Goal: Transaction & Acquisition: Purchase product/service

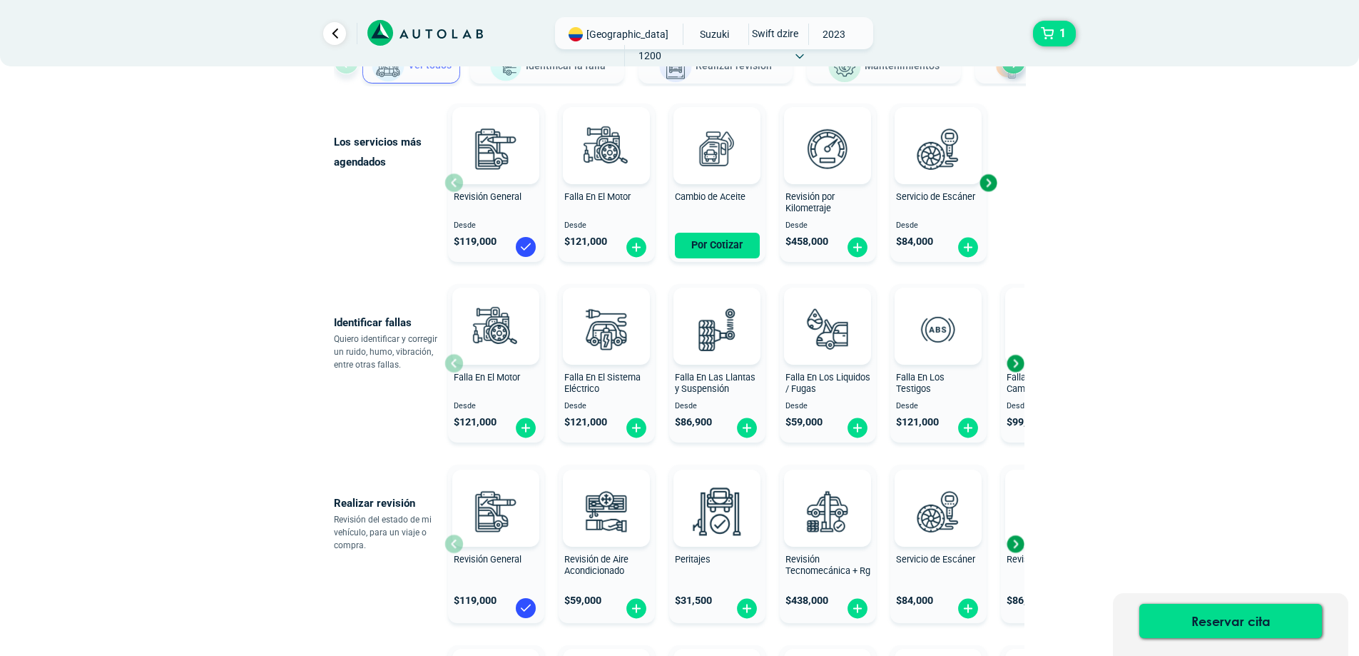
scroll to position [143, 0]
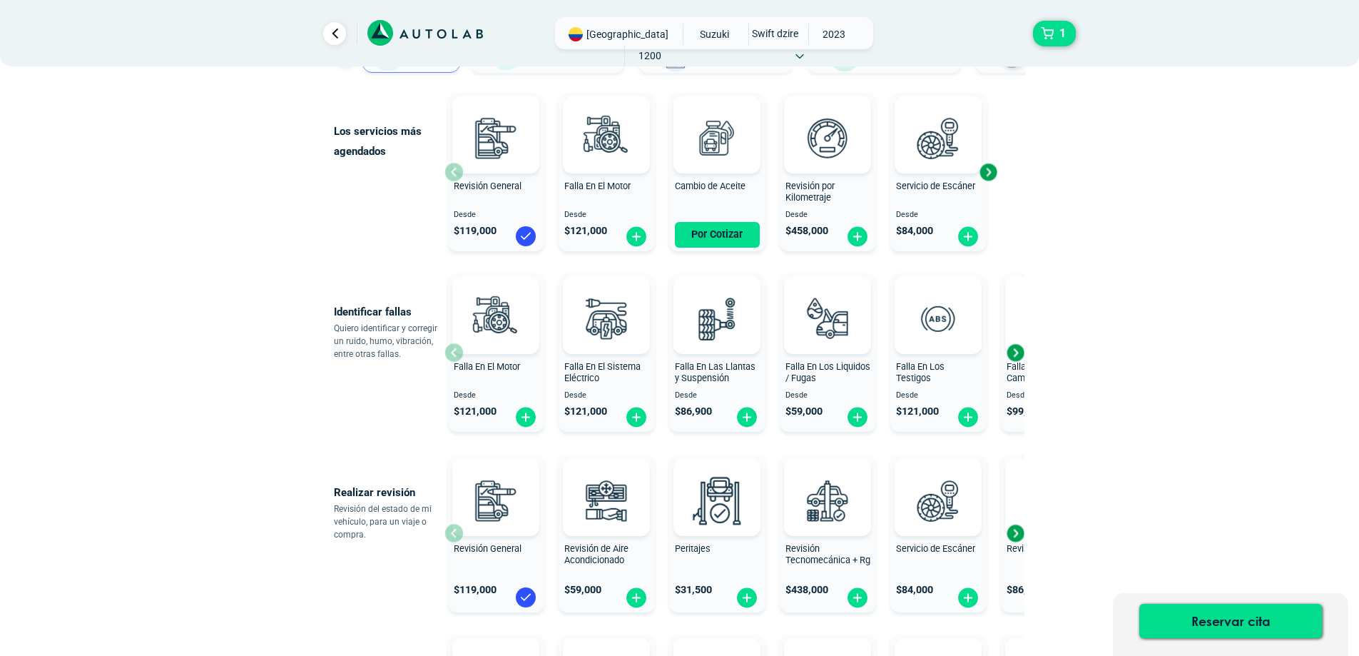
click at [1016, 531] on div "Next slide" at bounding box center [1015, 532] width 21 height 21
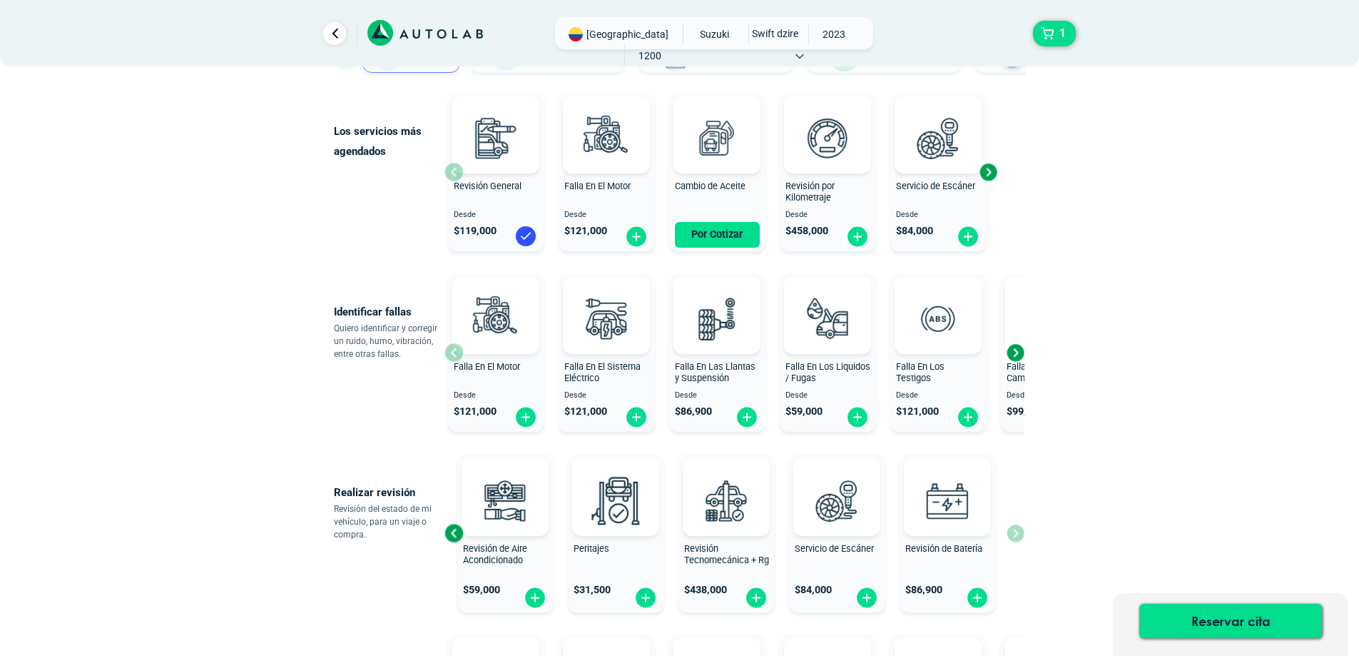
click at [455, 534] on div "Previous slide" at bounding box center [453, 532] width 21 height 21
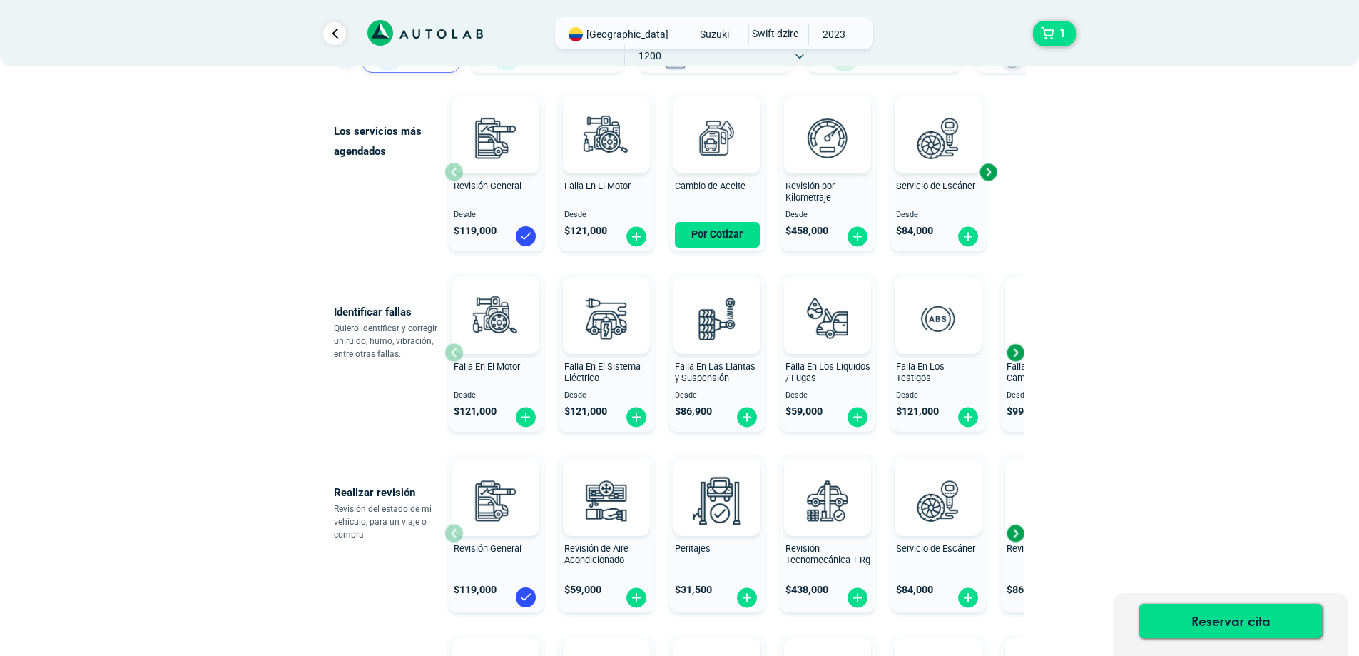
click at [1018, 355] on div "Next slide" at bounding box center [1015, 352] width 21 height 21
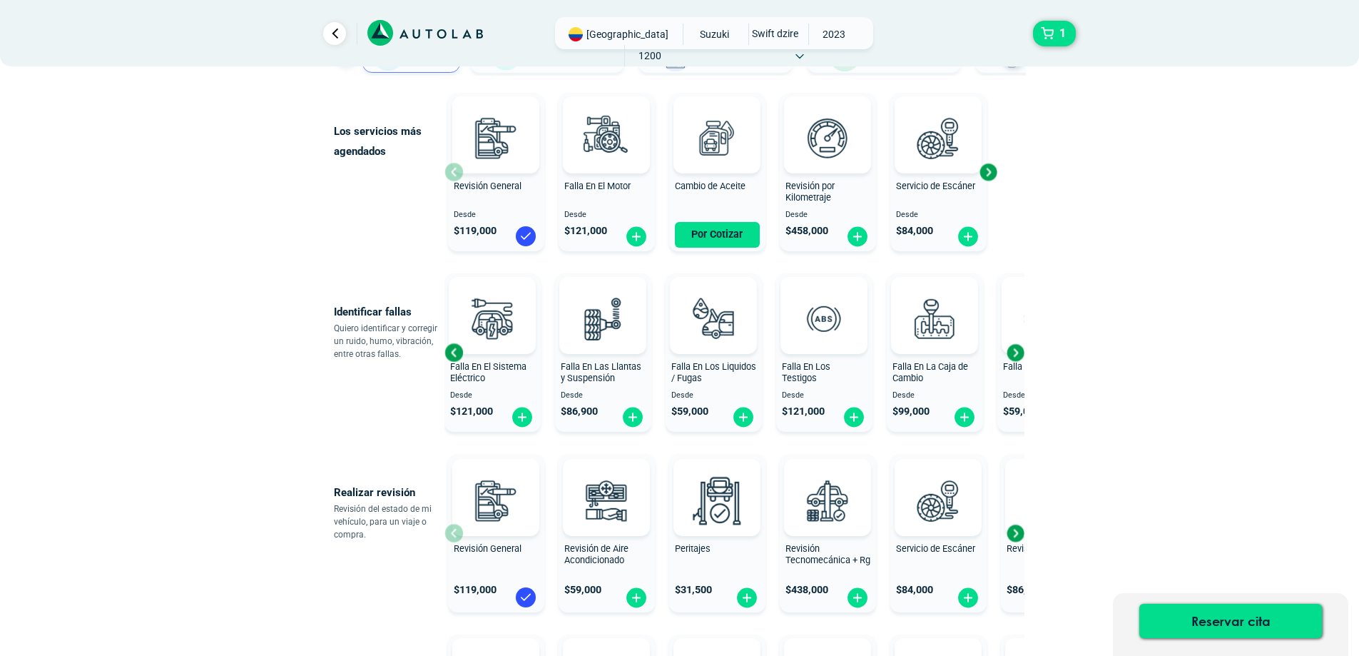
click at [1010, 355] on div "Next slide" at bounding box center [1015, 352] width 21 height 21
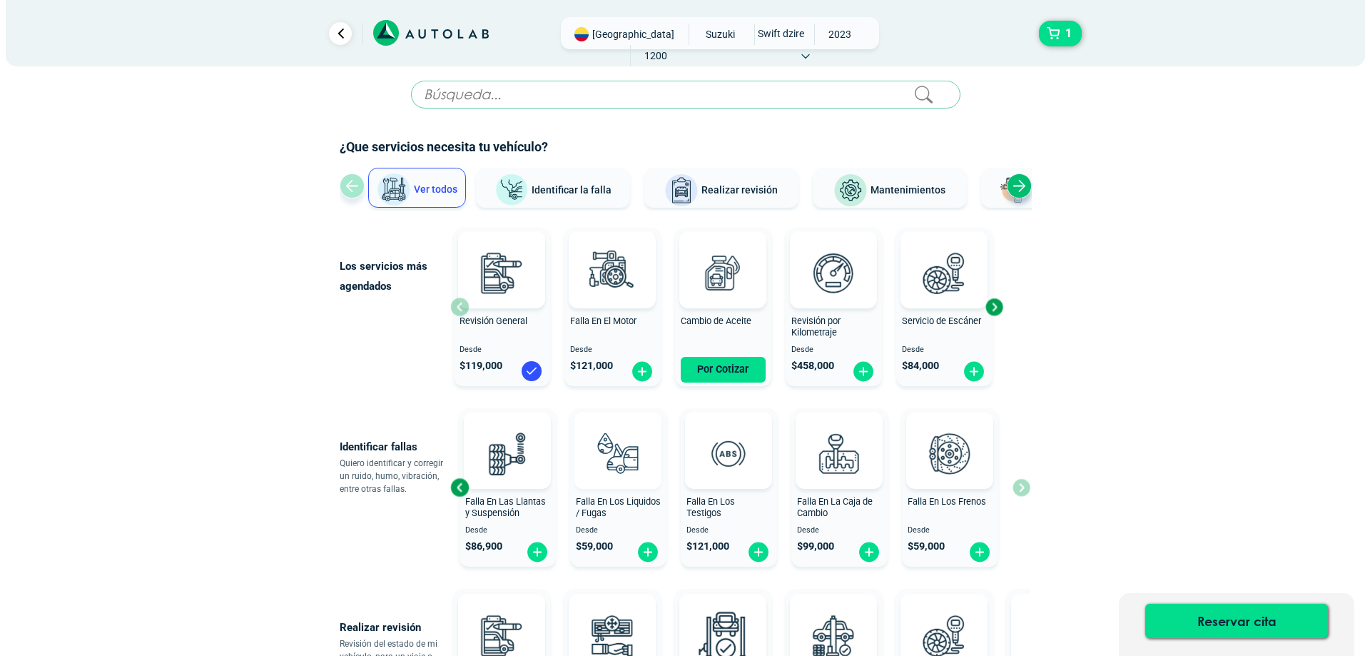
scroll to position [0, 0]
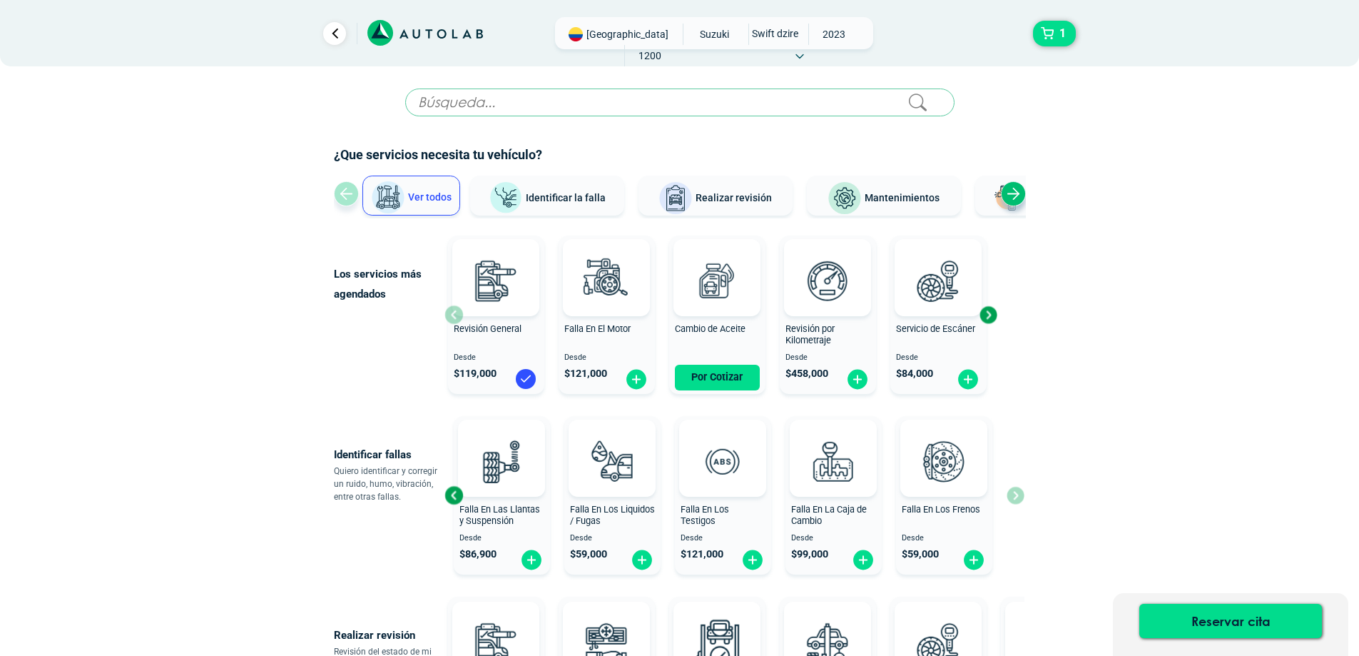
click at [989, 319] on div "Next slide" at bounding box center [987, 314] width 21 height 21
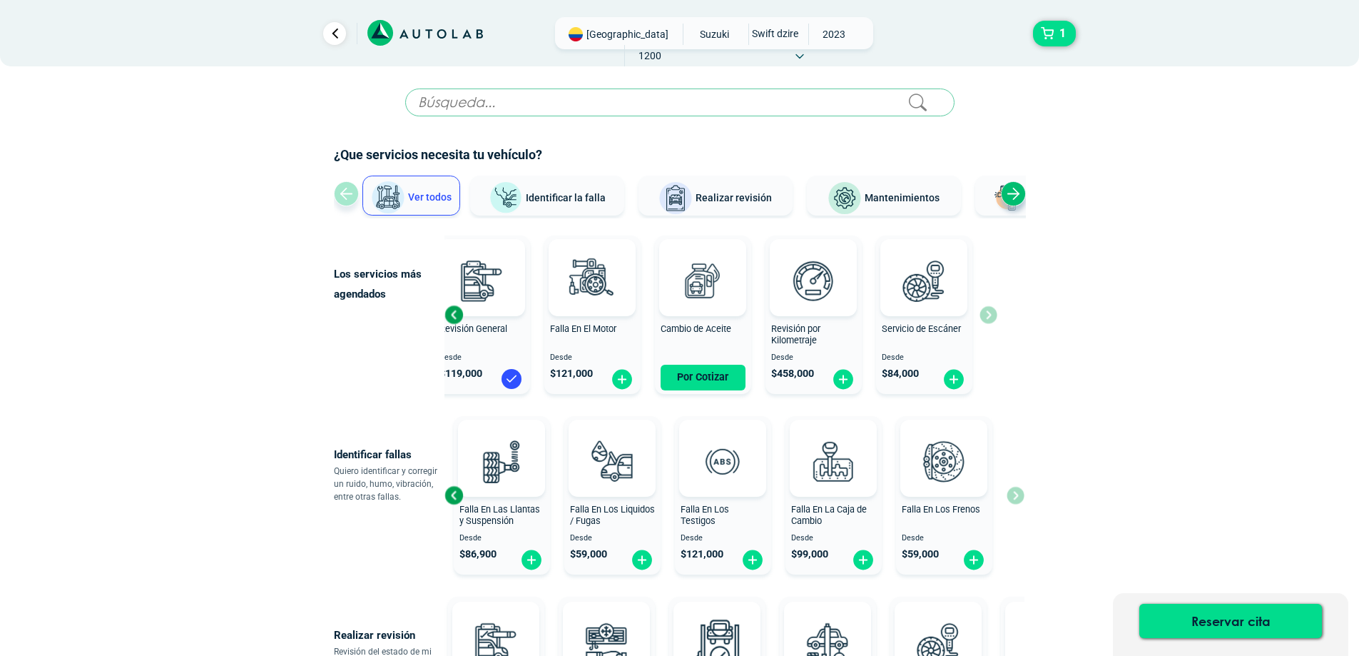
click at [882, 200] on span "Mantenimientos" at bounding box center [902, 197] width 75 height 11
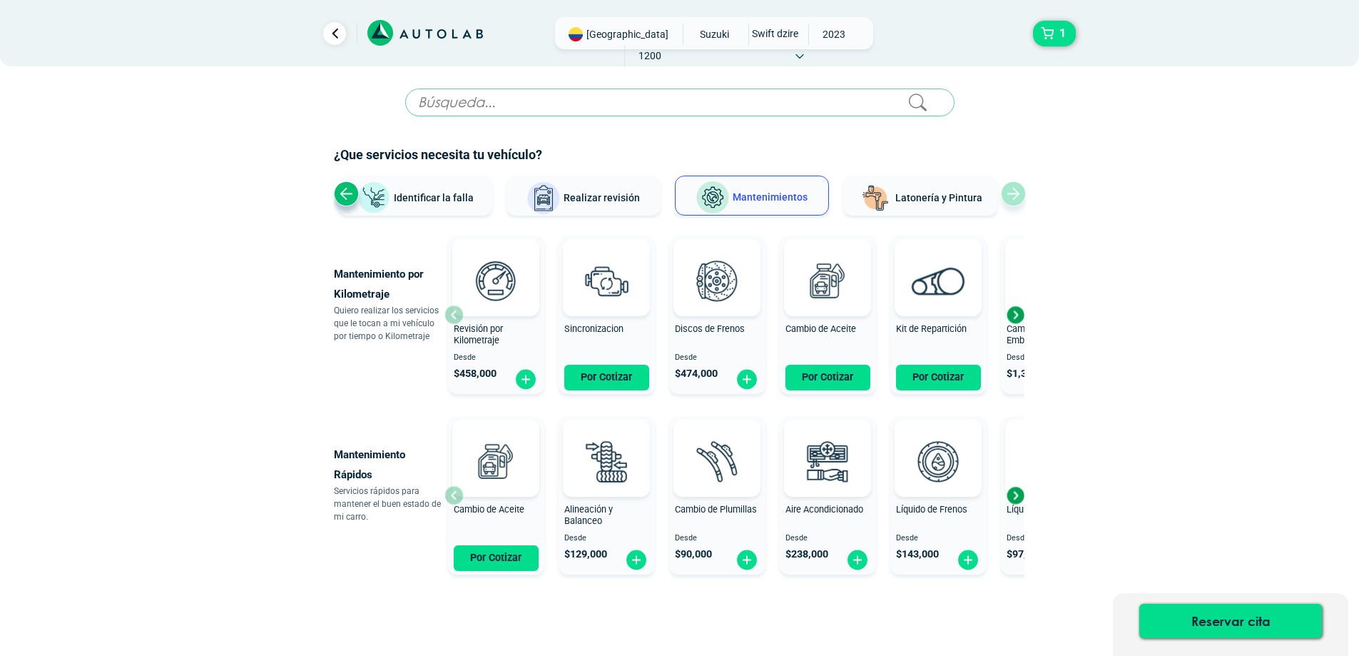
click at [1019, 500] on div "Next slide" at bounding box center [1015, 494] width 21 height 21
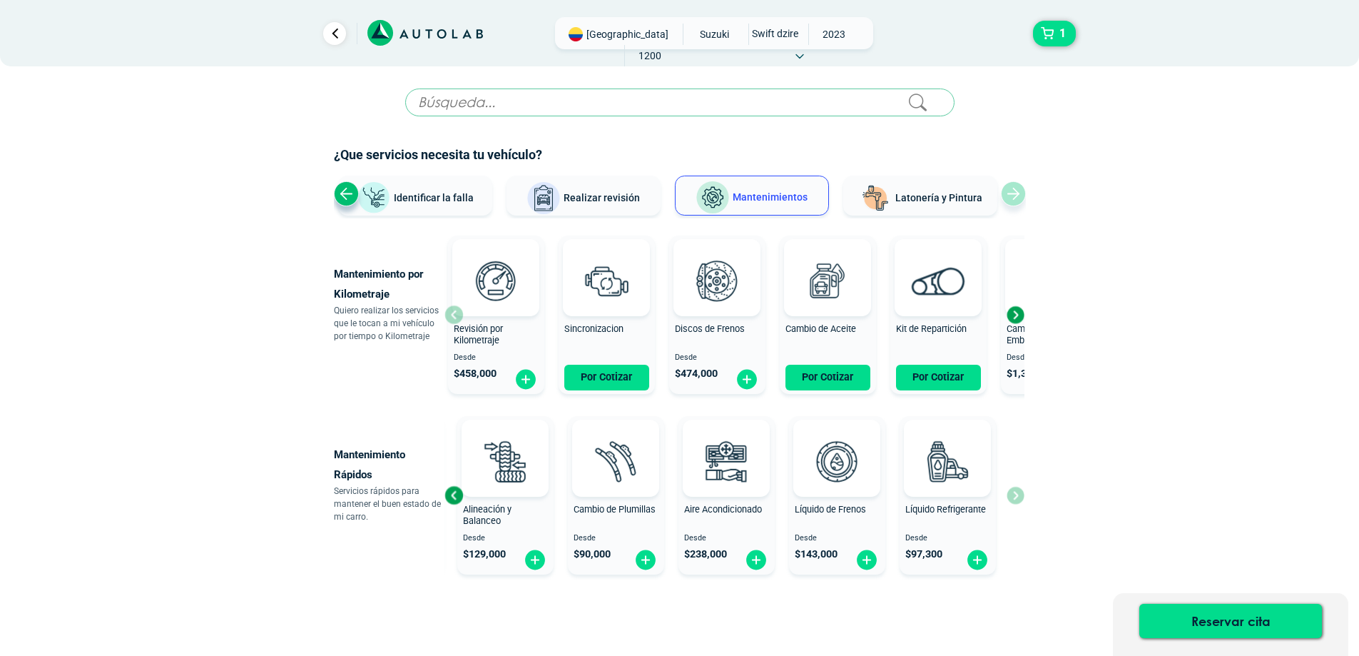
click at [1017, 310] on div "Next slide" at bounding box center [1015, 314] width 21 height 21
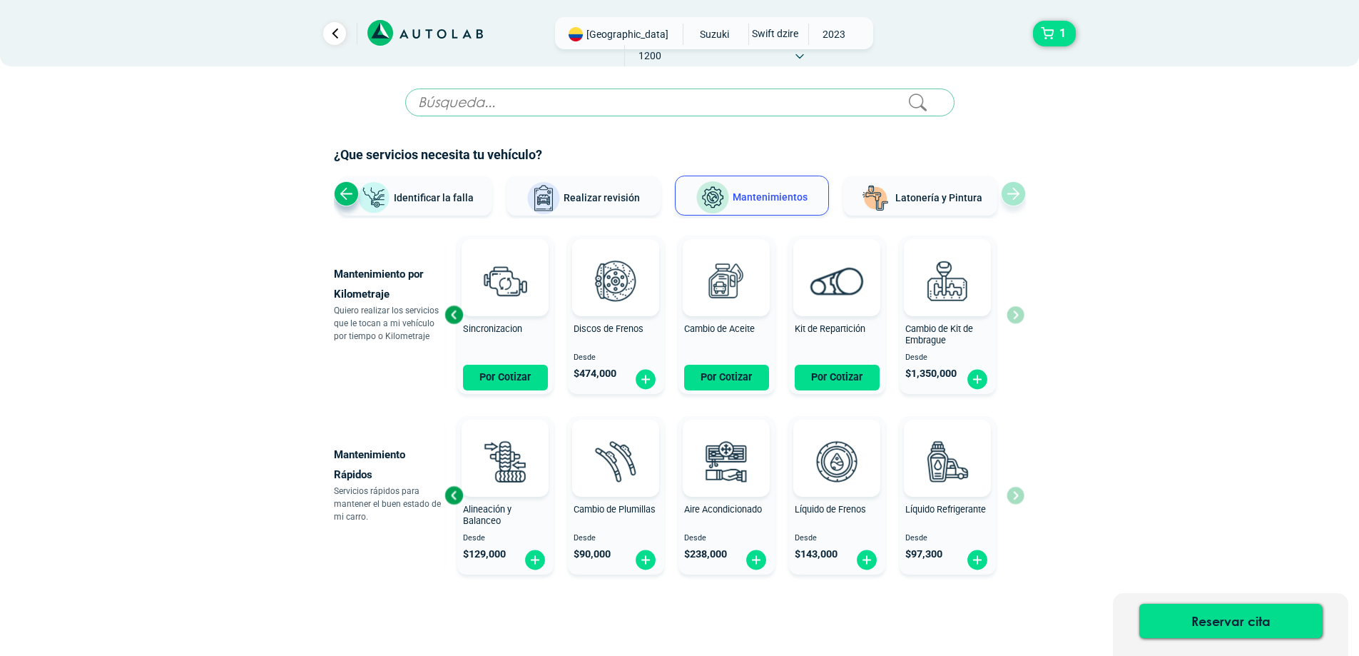
click at [610, 217] on div "Realizar revisión" at bounding box center [584, 197] width 154 height 43
click at [599, 195] on span "Realizar revisión" at bounding box center [602, 197] width 76 height 11
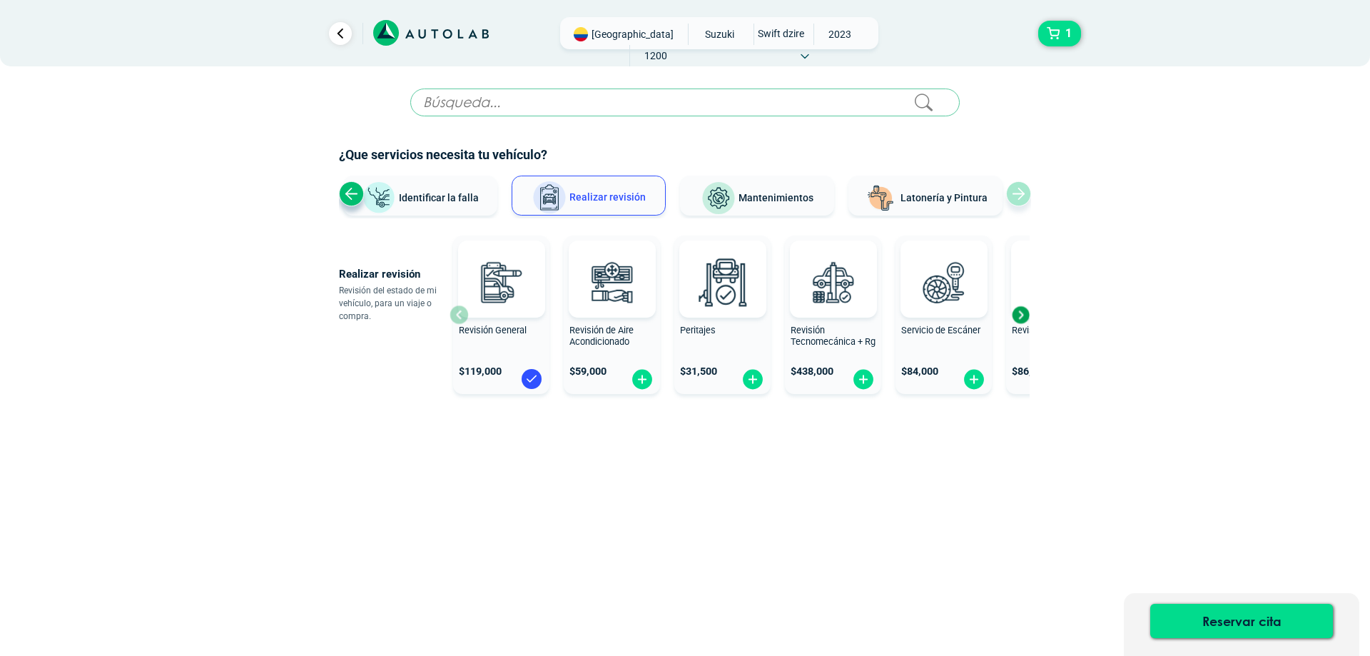
click at [1022, 320] on div "Next slide" at bounding box center [1020, 314] width 21 height 21
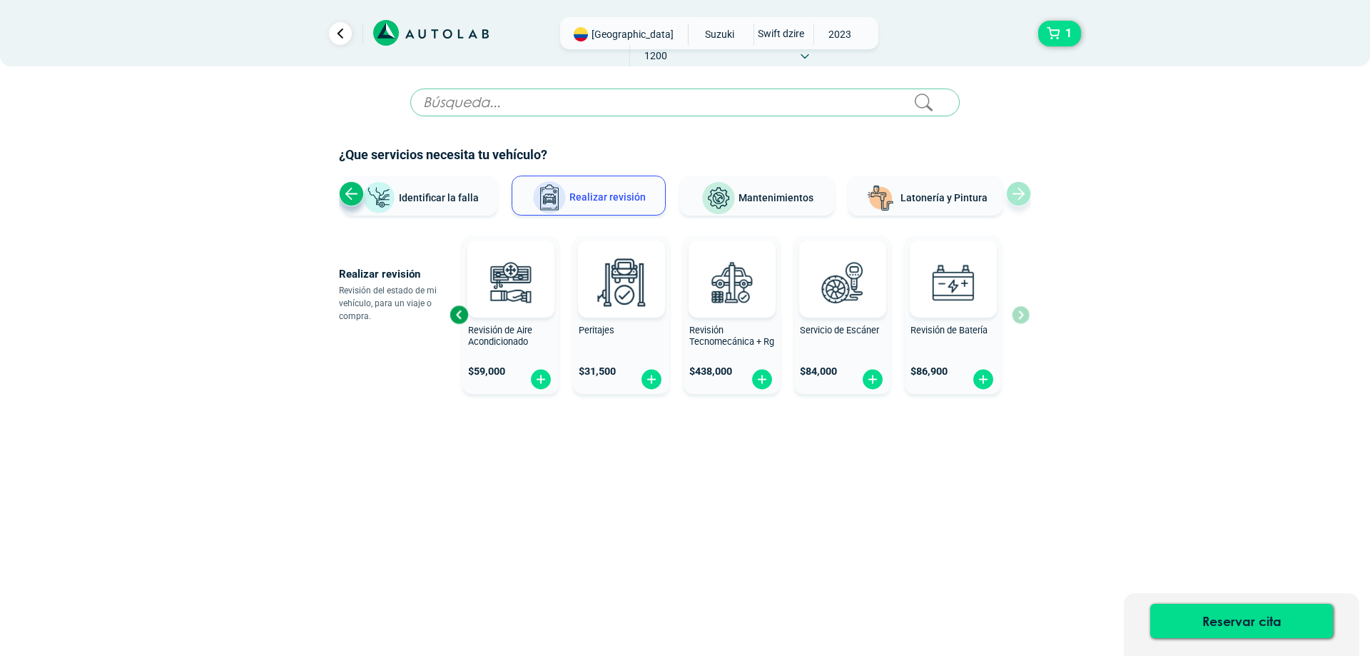
click at [1022, 320] on div "Revisión General $ 119,000 Revisión de Aire Acondicionado $ 59,000 Peritajes $ …" at bounding box center [739, 315] width 580 height 170
click at [462, 330] on div "Revisión General $ 119,000 Revisión de Aire Acondicionado $ 59,000 Peritajes $ …" at bounding box center [638, 315] width 580 height 170
click at [467, 320] on div "Previous slide" at bounding box center [458, 314] width 21 height 21
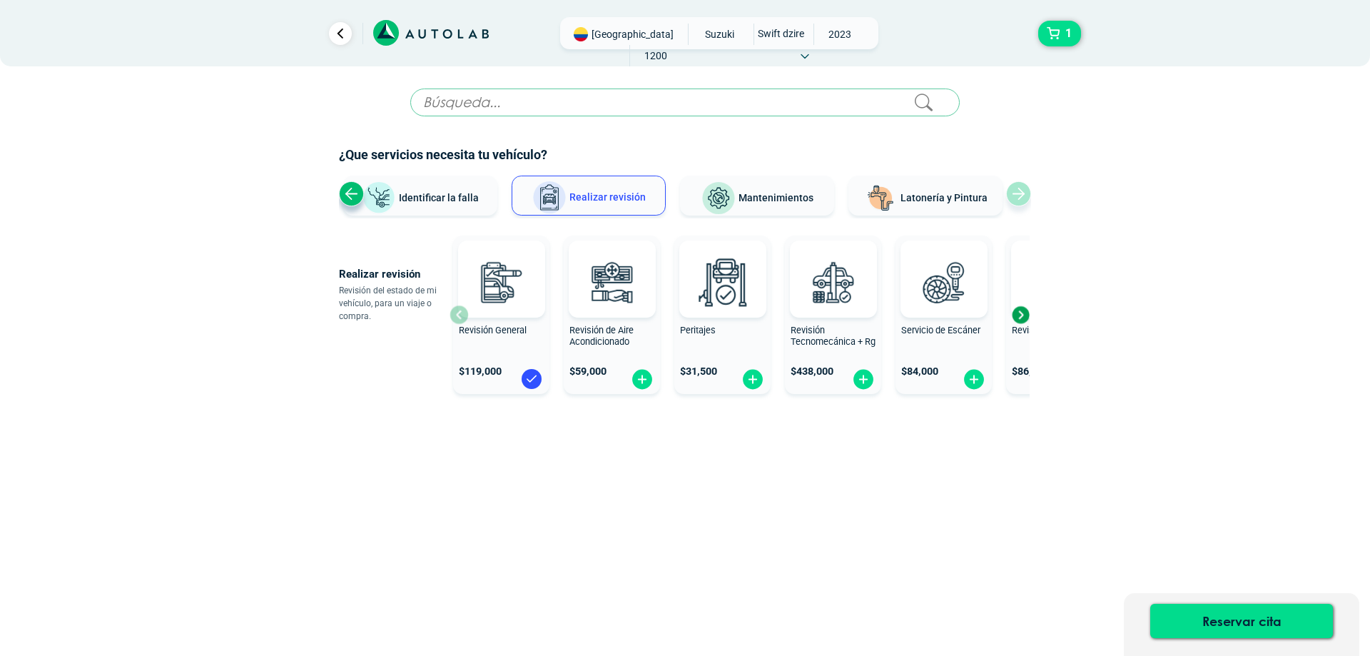
click at [781, 205] on button "Mantenimientos" at bounding box center [757, 196] width 154 height 40
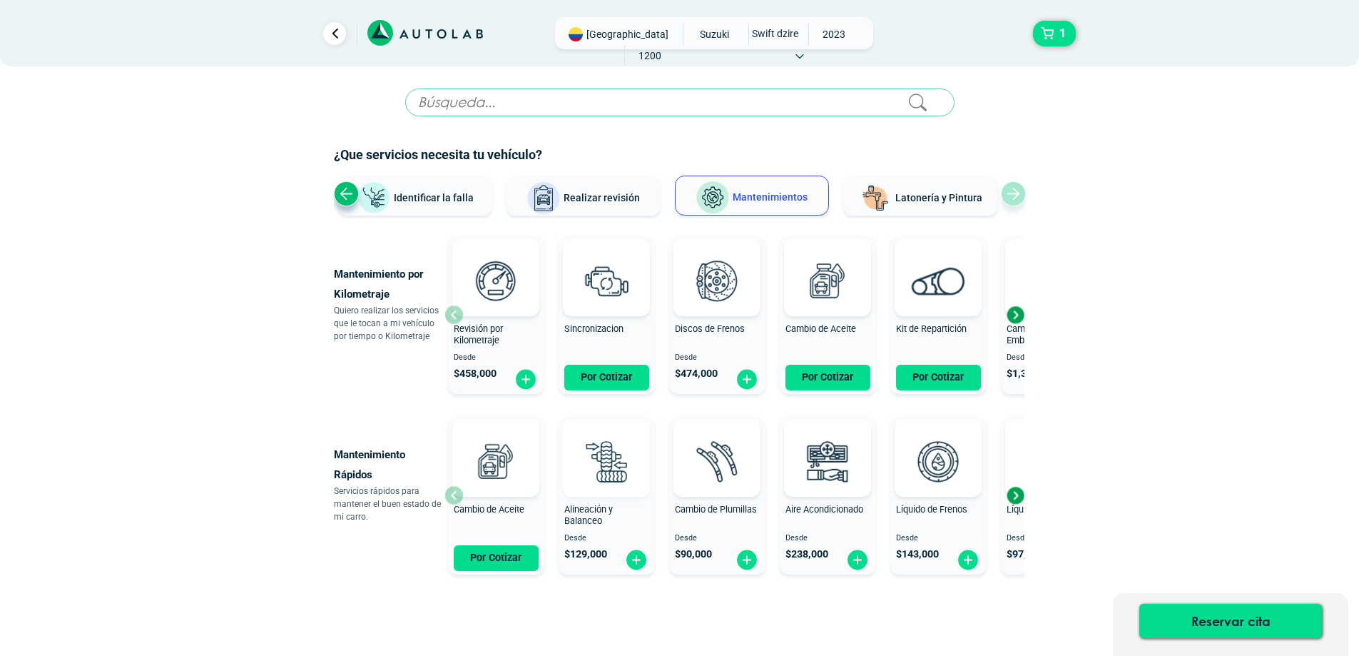
click at [611, 476] on img at bounding box center [606, 460] width 63 height 63
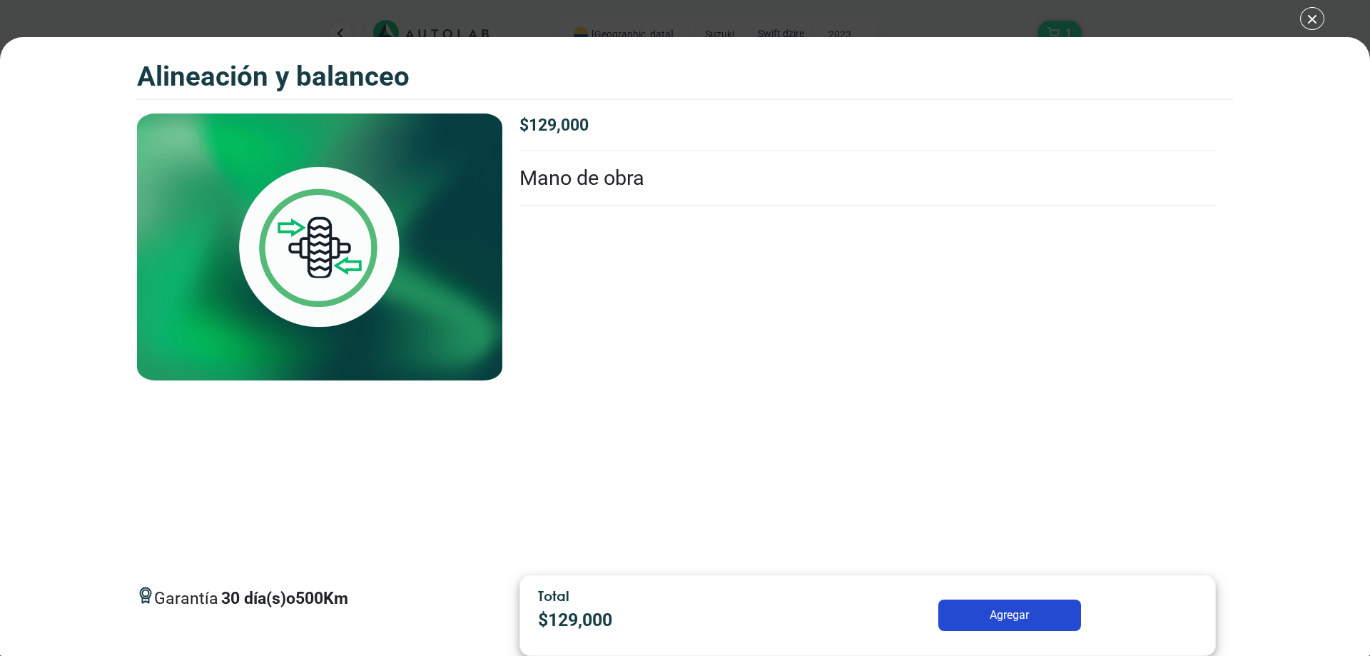
click at [639, 168] on li "Mano de obra" at bounding box center [867, 178] width 696 height 55
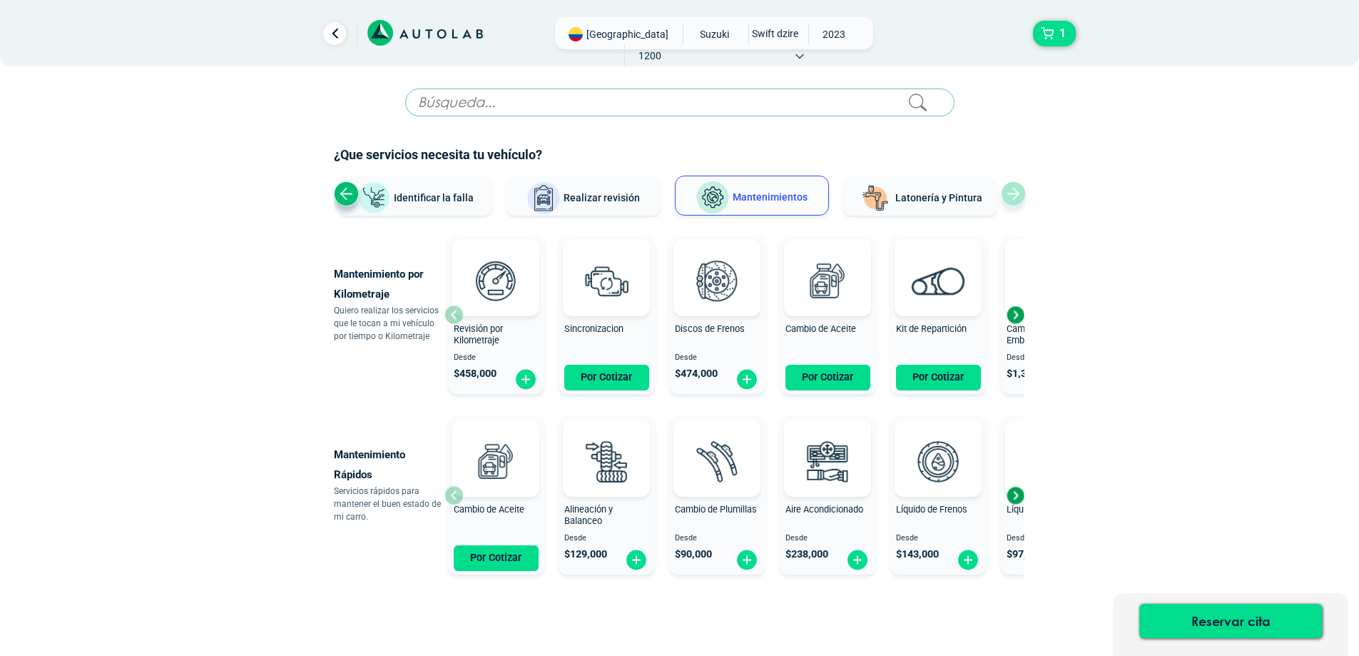
click at [1015, 492] on div "Next slide" at bounding box center [1015, 494] width 21 height 21
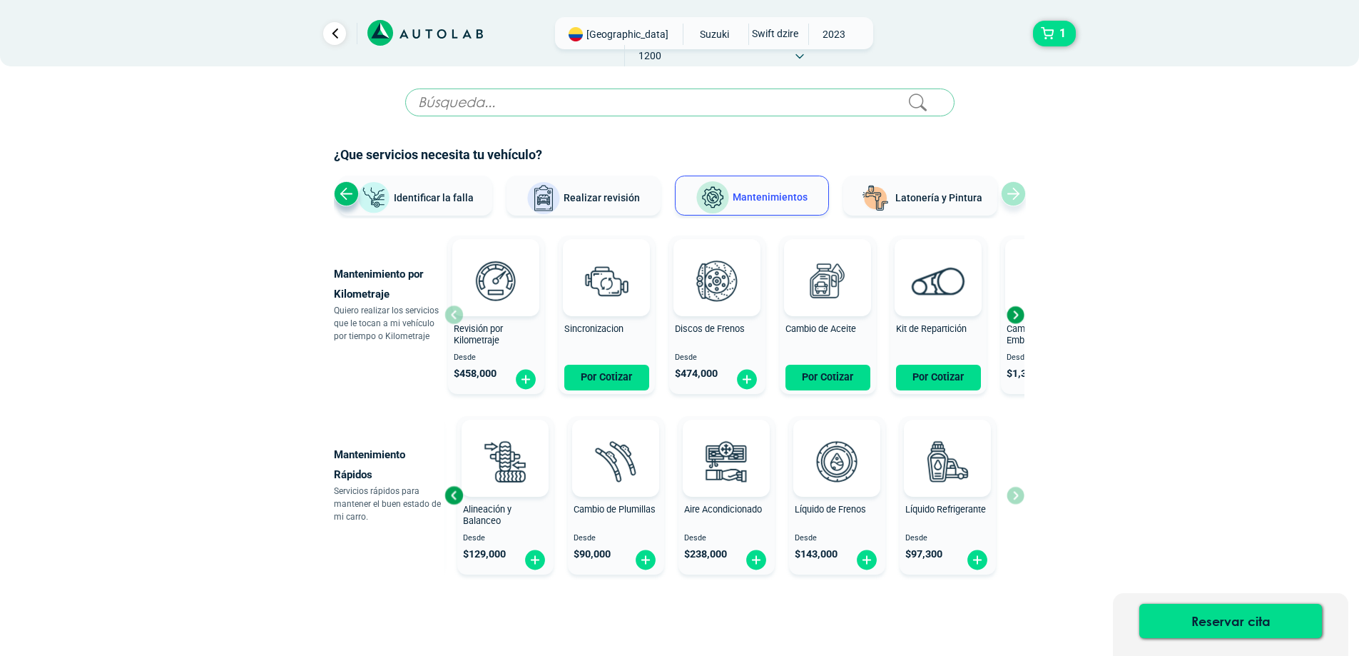
click at [458, 492] on div "Previous slide" at bounding box center [453, 494] width 21 height 21
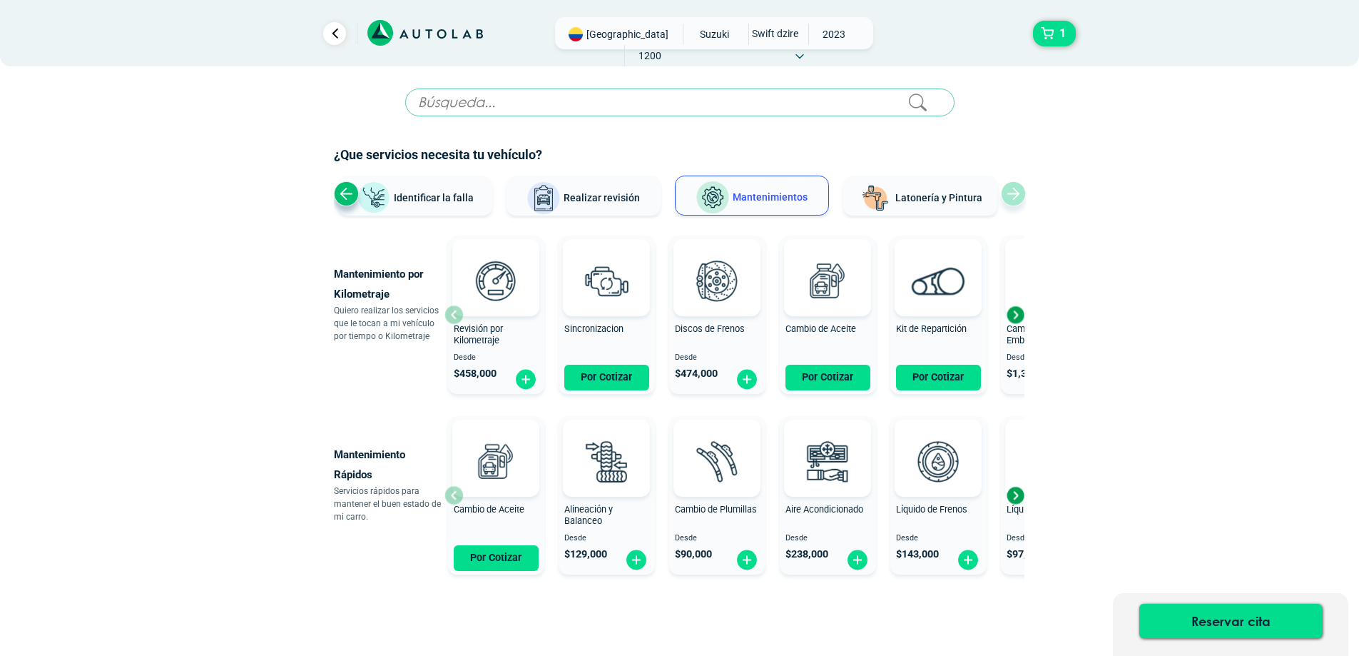
click at [464, 492] on img at bounding box center [495, 460] width 63 height 63
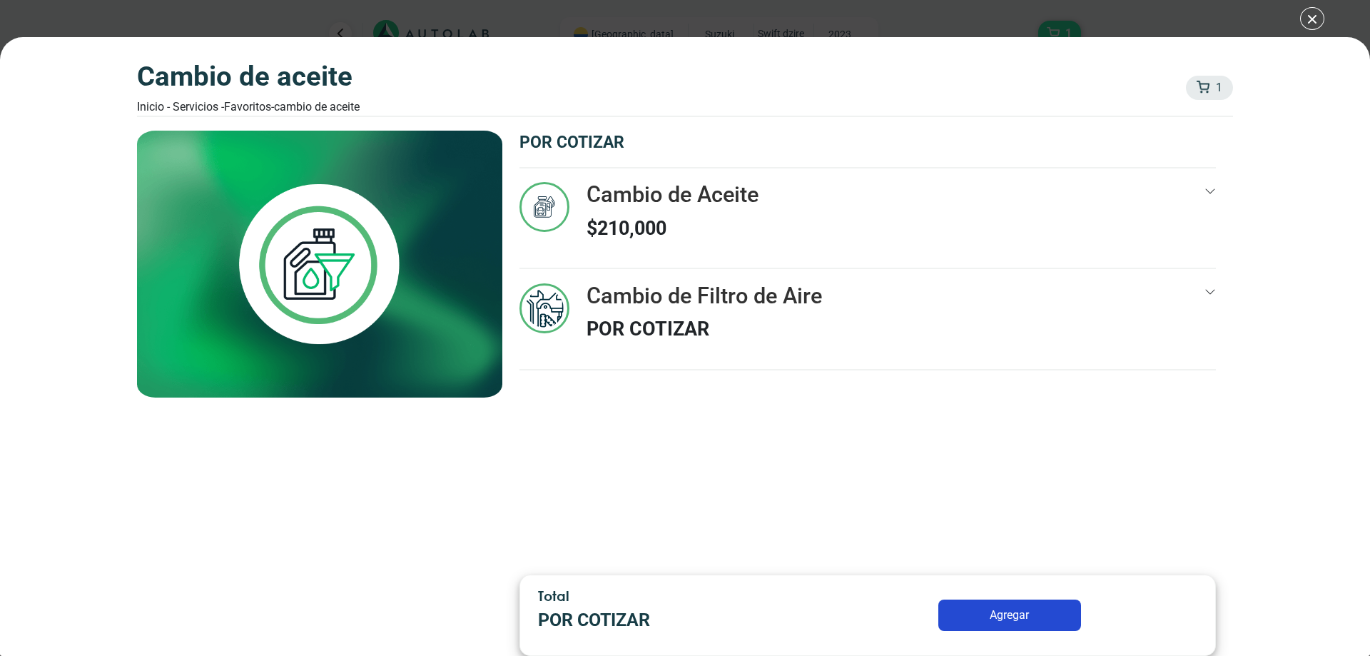
click at [723, 323] on p "POR COTIZAR" at bounding box center [703, 329] width 235 height 29
click at [1015, 617] on button "Agregar" at bounding box center [1009, 614] width 143 height 31
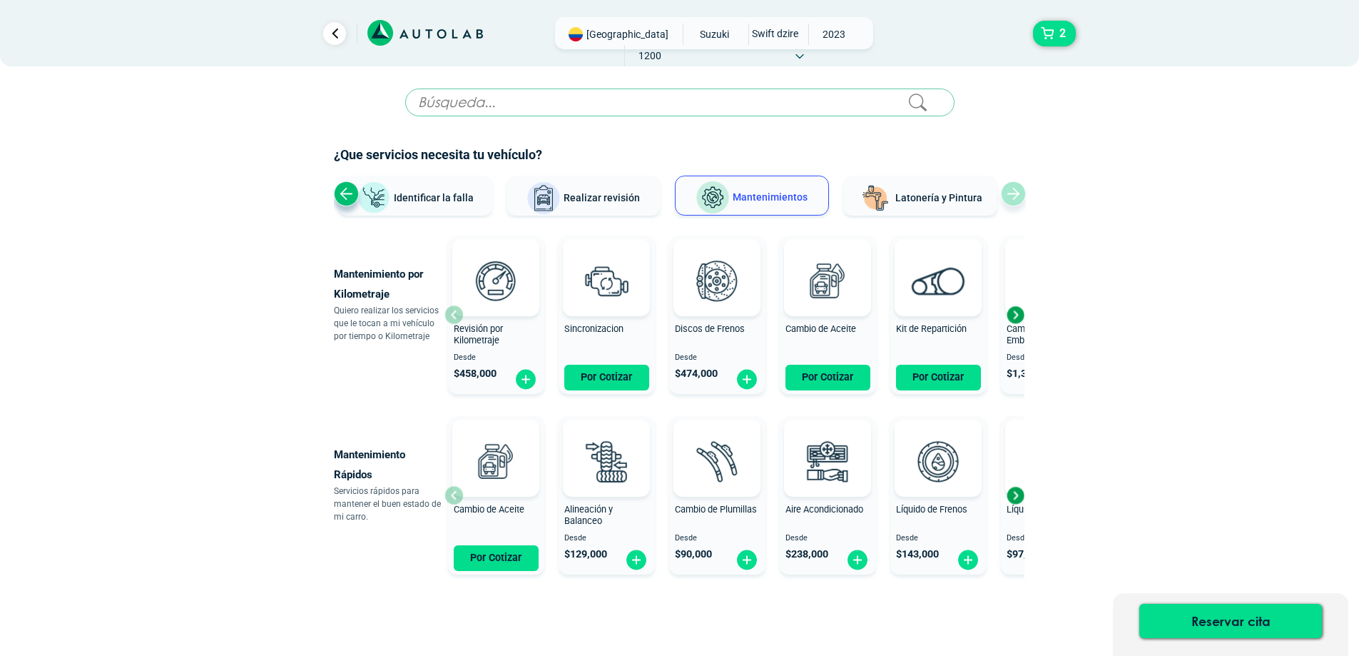
click at [1020, 310] on div "Next slide" at bounding box center [1015, 314] width 21 height 21
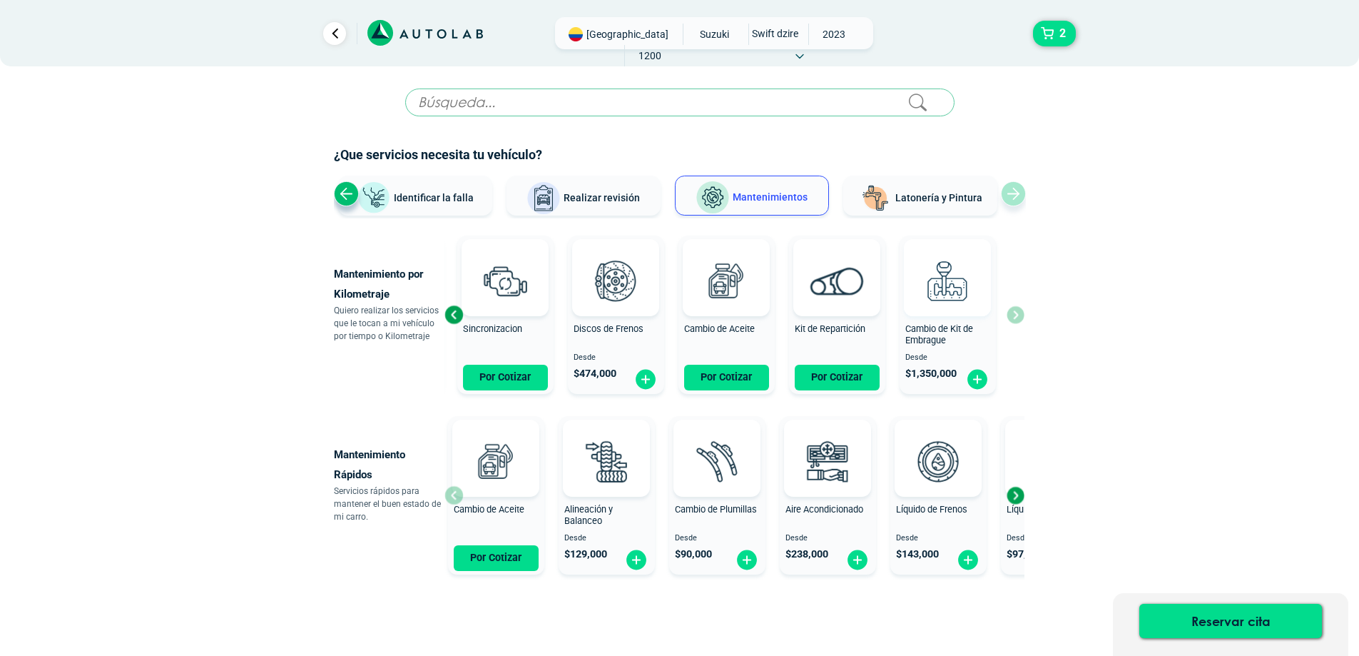
click at [1020, 310] on div "Revisión por Kilometraje Desde $ 458,000 Sincronizacion Por Cotizar Discos de F…" at bounding box center [734, 315] width 580 height 170
click at [1022, 499] on div "Next slide" at bounding box center [1015, 494] width 21 height 21
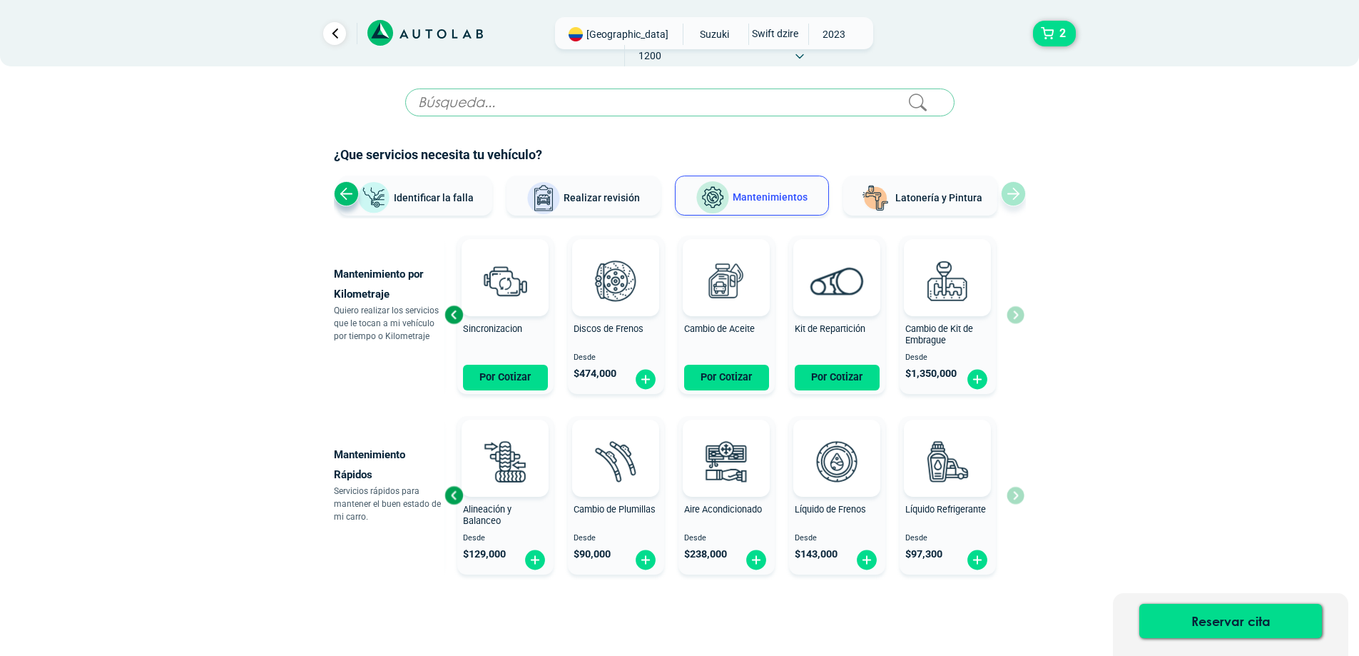
click at [457, 489] on div "Previous slide" at bounding box center [453, 494] width 21 height 21
click at [426, 489] on img at bounding box center [394, 460] width 63 height 63
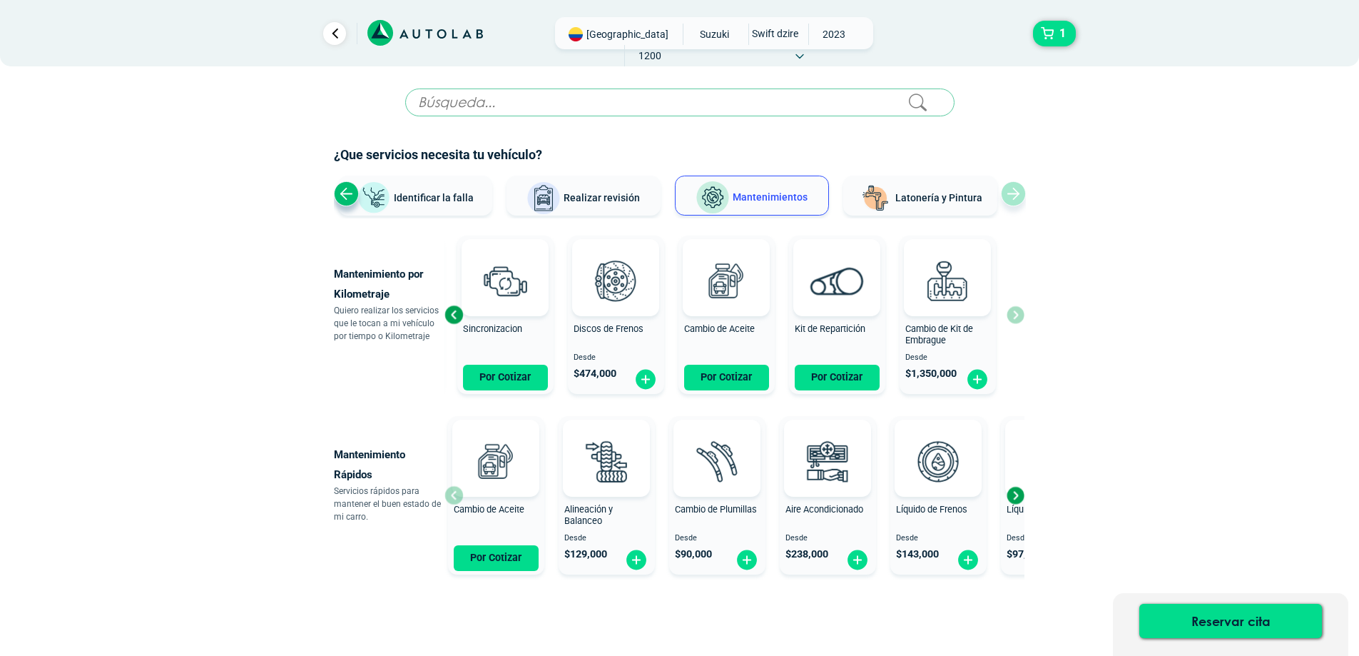
click at [457, 489] on div at bounding box center [495, 458] width 87 height 77
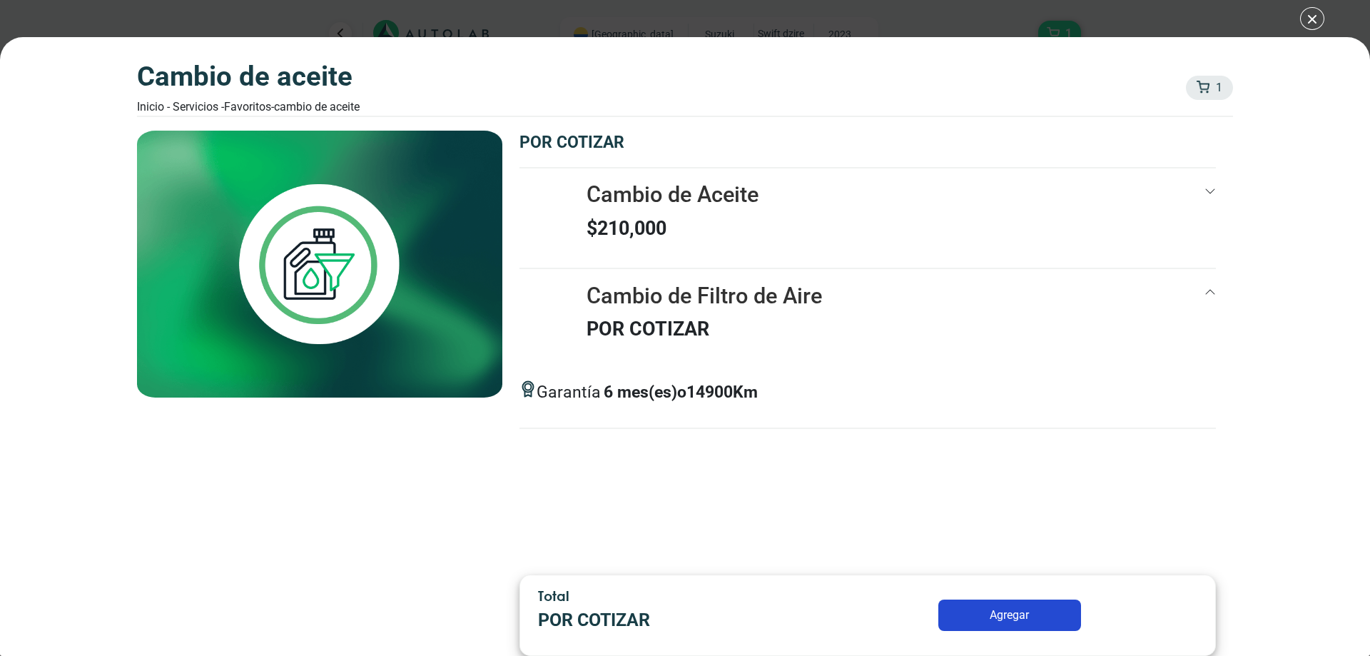
click at [1311, 19] on div "Cambio de Aceite Inicio - Servicios - Favoritos - Cambio de Aceite 1 1 Cambio d…" at bounding box center [685, 328] width 1370 height 656
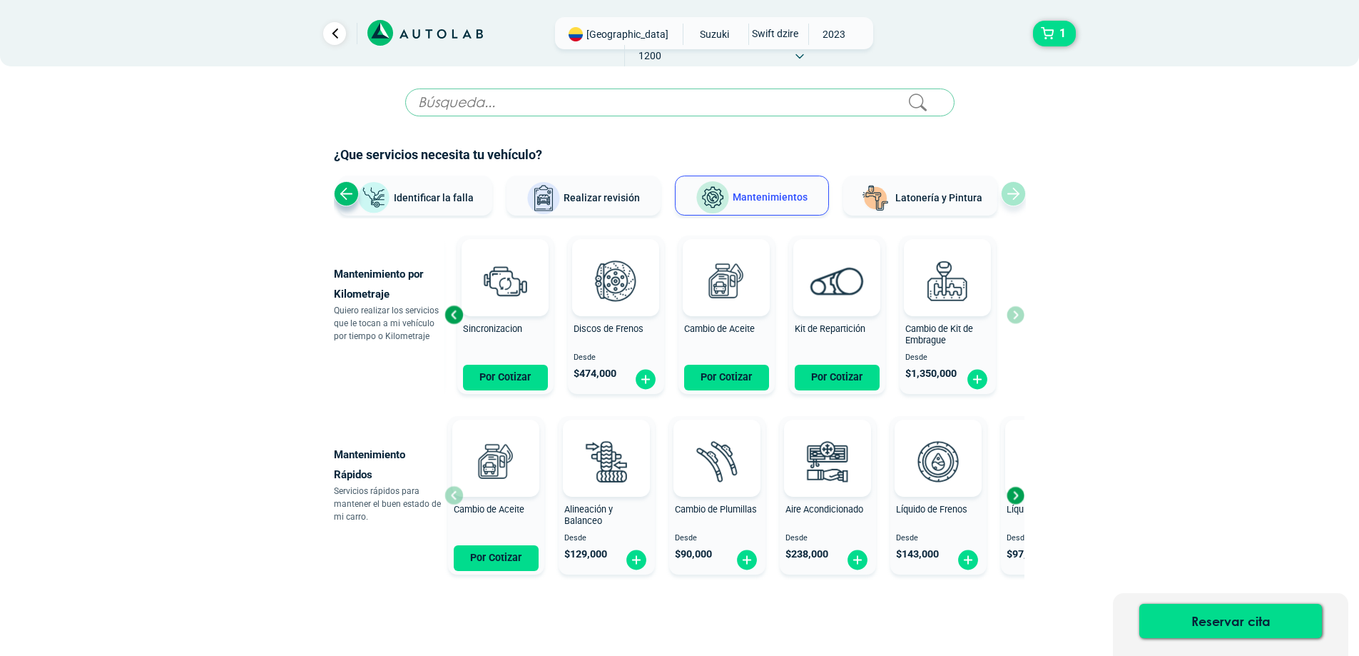
click at [449, 315] on div "Previous slide" at bounding box center [453, 314] width 21 height 21
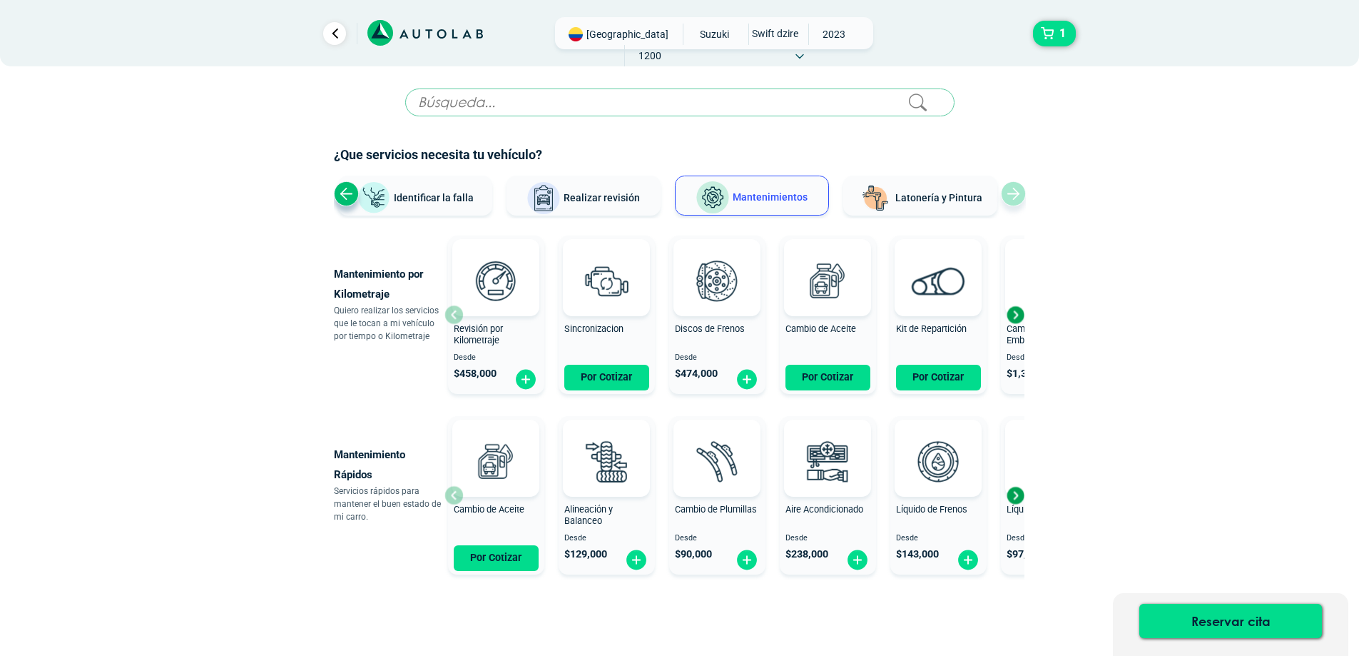
click at [449, 315] on div "Revisión por Kilometraje Desde $ 458,000" at bounding box center [496, 315] width 96 height 152
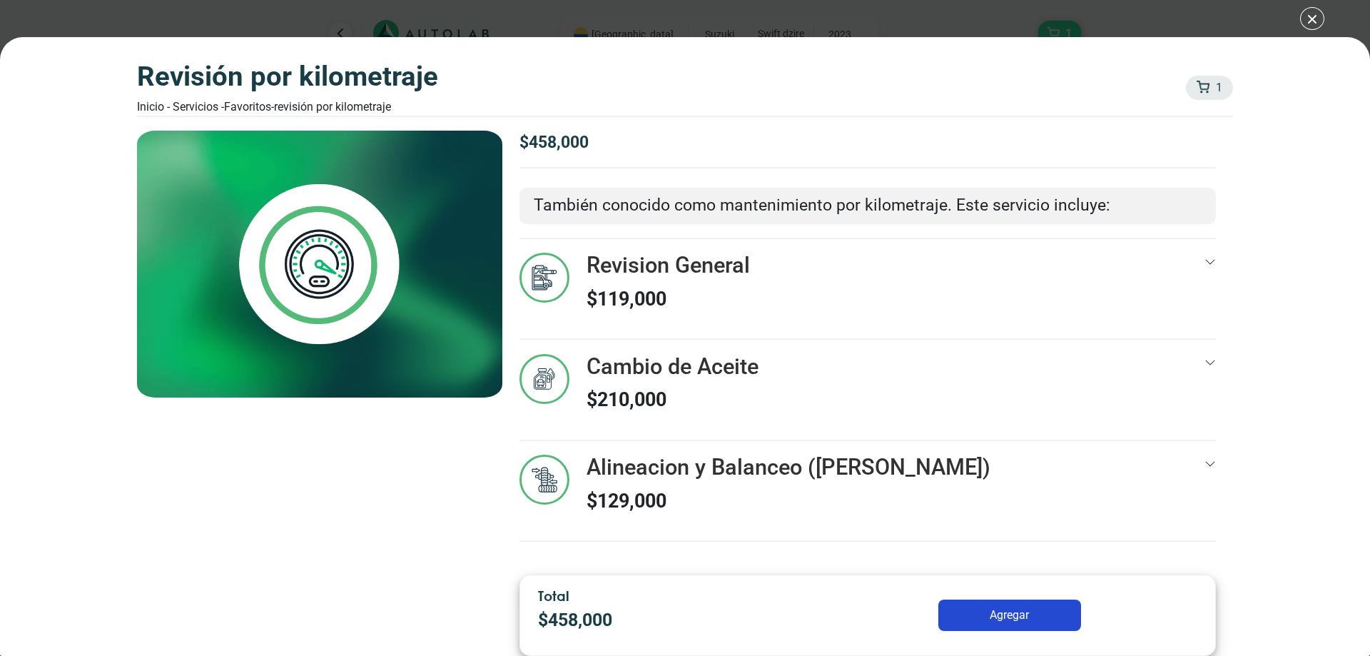
click at [741, 388] on p "$ 210,000" at bounding box center [672, 399] width 172 height 29
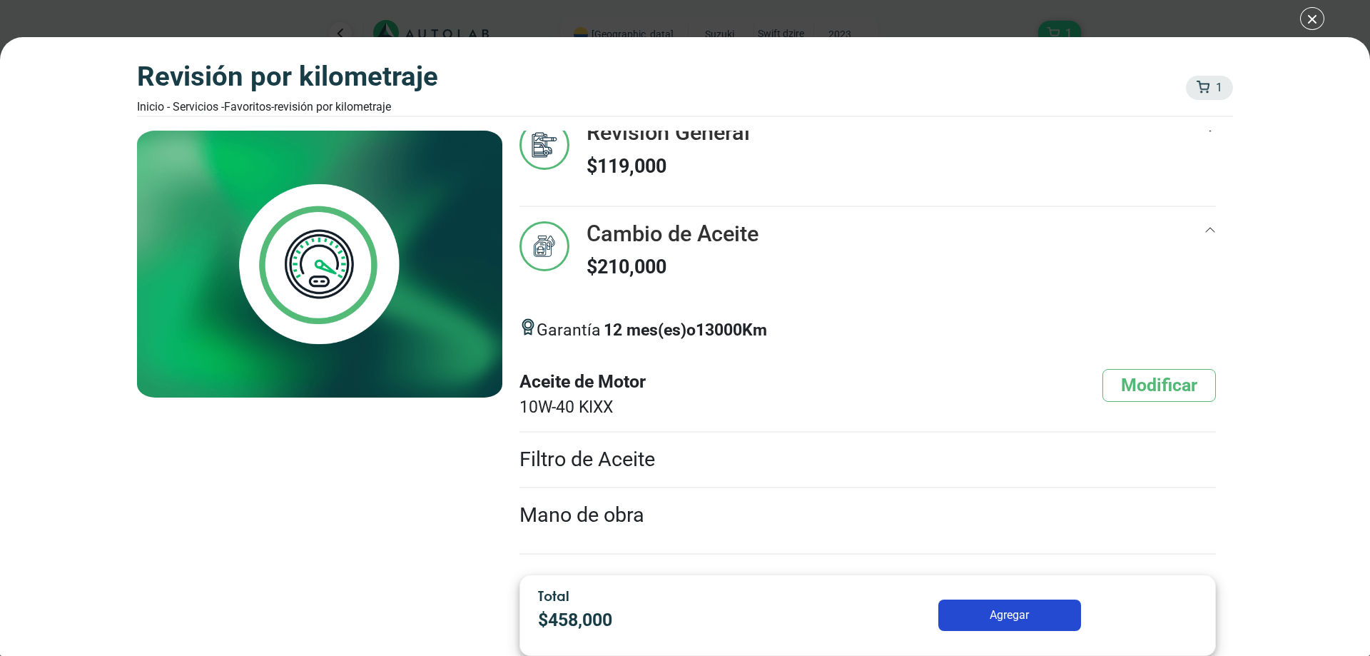
scroll to position [143, 0]
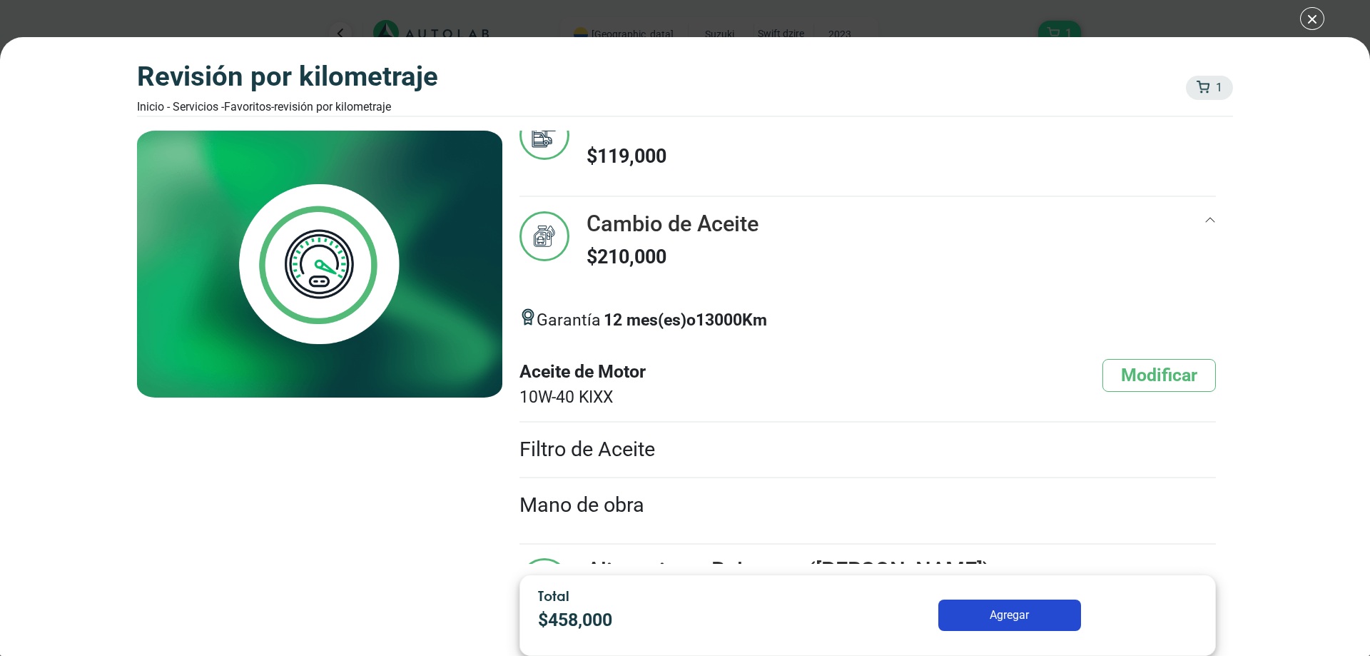
click at [722, 439] on li "Filtro de Aceite" at bounding box center [867, 449] width 696 height 55
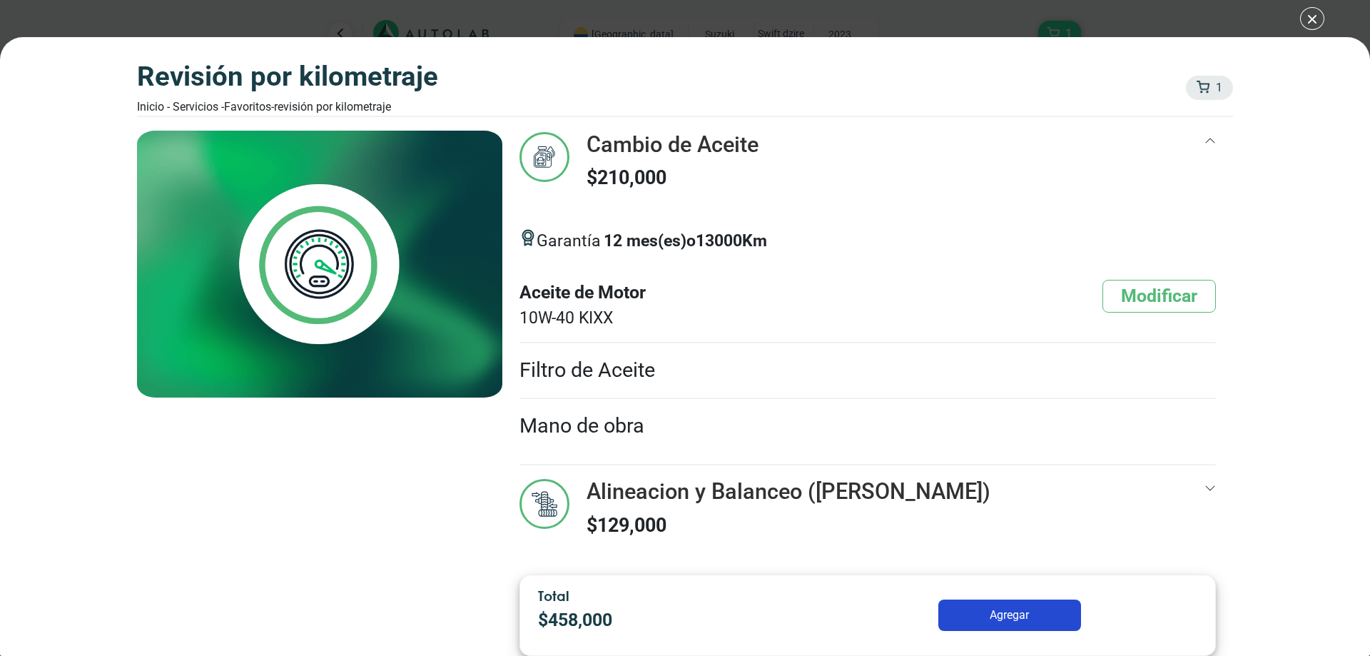
scroll to position [224, 0]
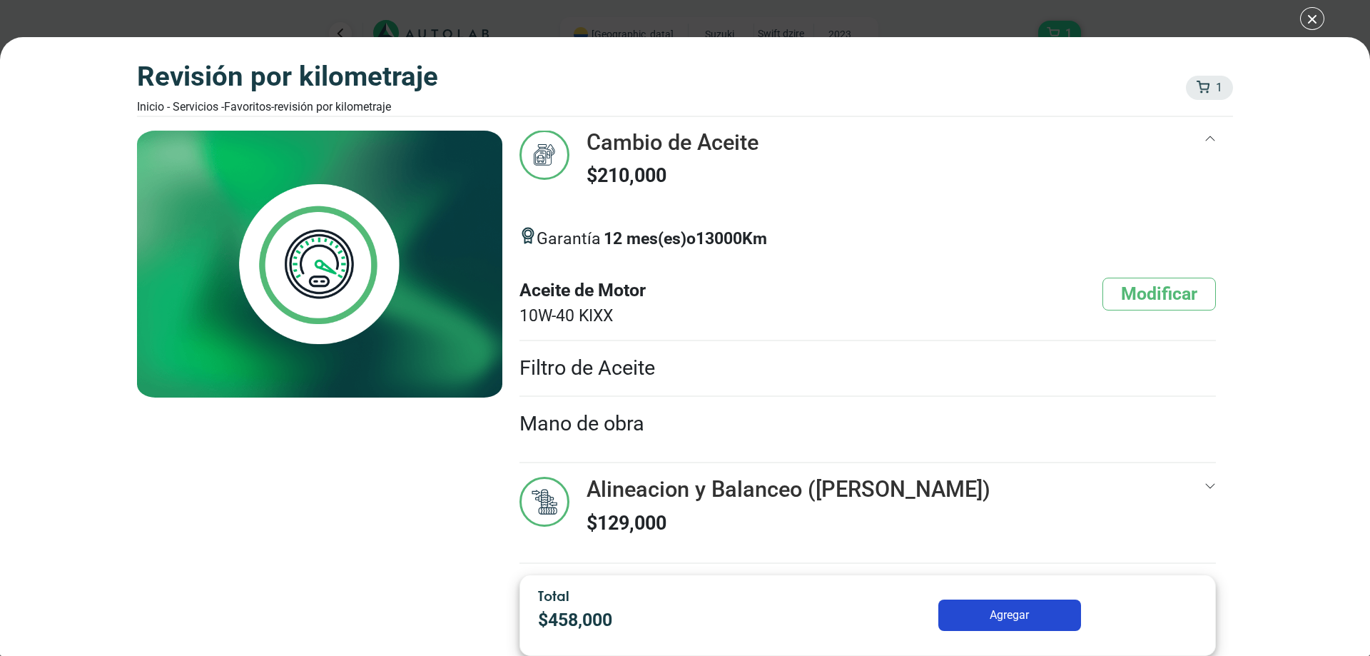
click at [1178, 482] on div "Alineacion y Balanceo ([PERSON_NAME]) $ 129,000" at bounding box center [867, 520] width 696 height 86
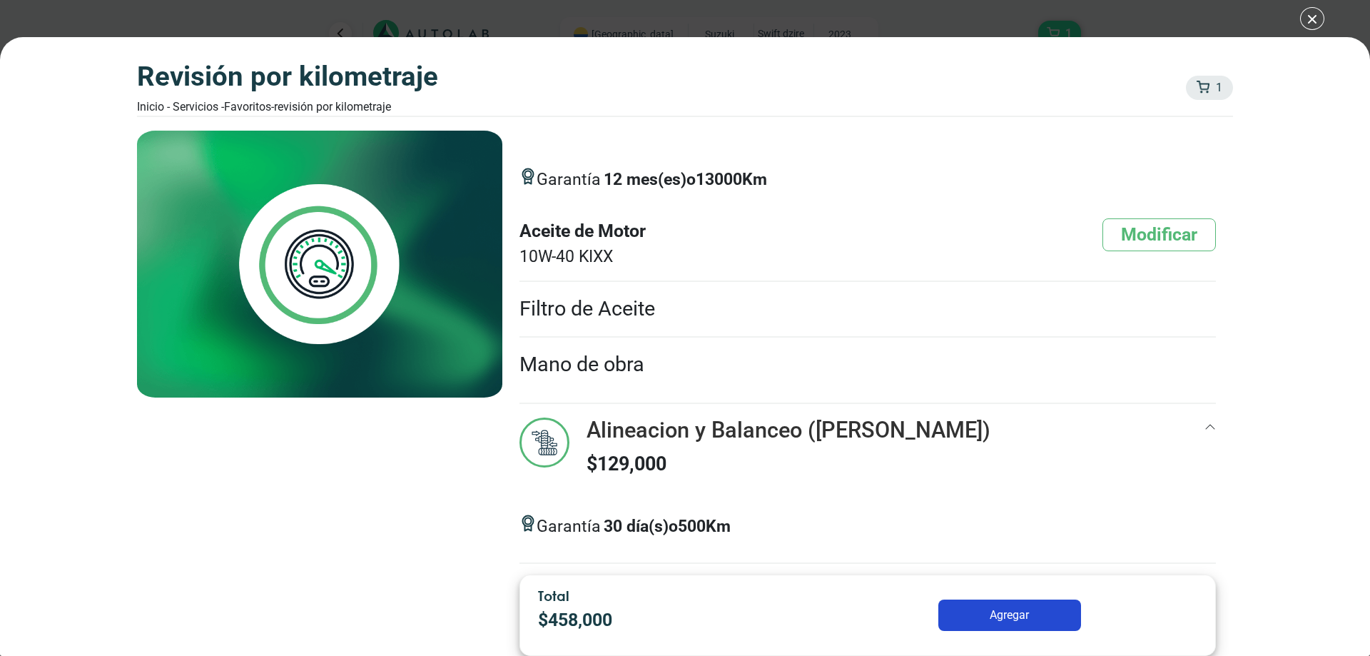
click at [1205, 426] on icon at bounding box center [1209, 426] width 9 height 5
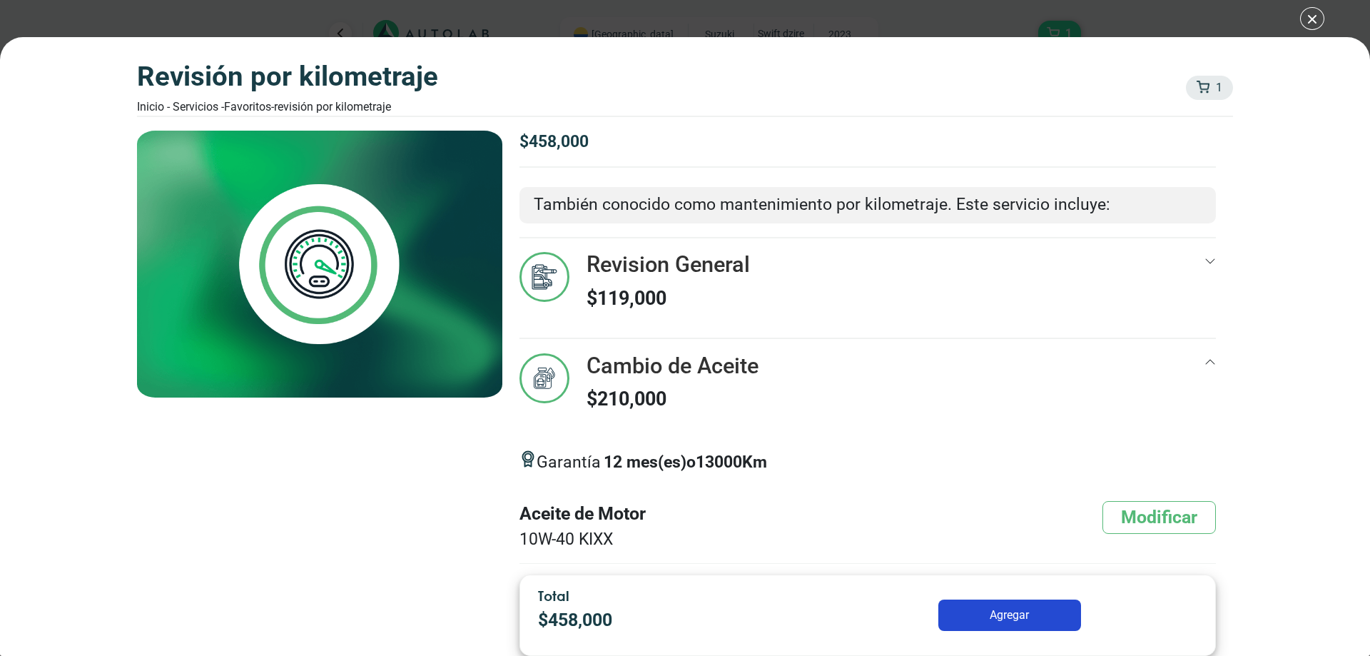
scroll to position [0, 0]
click at [1306, 24] on div "Revisión por Kilometraje Inicio - Servicios - Favoritos - Revisión por Kilometr…" at bounding box center [685, 328] width 1370 height 656
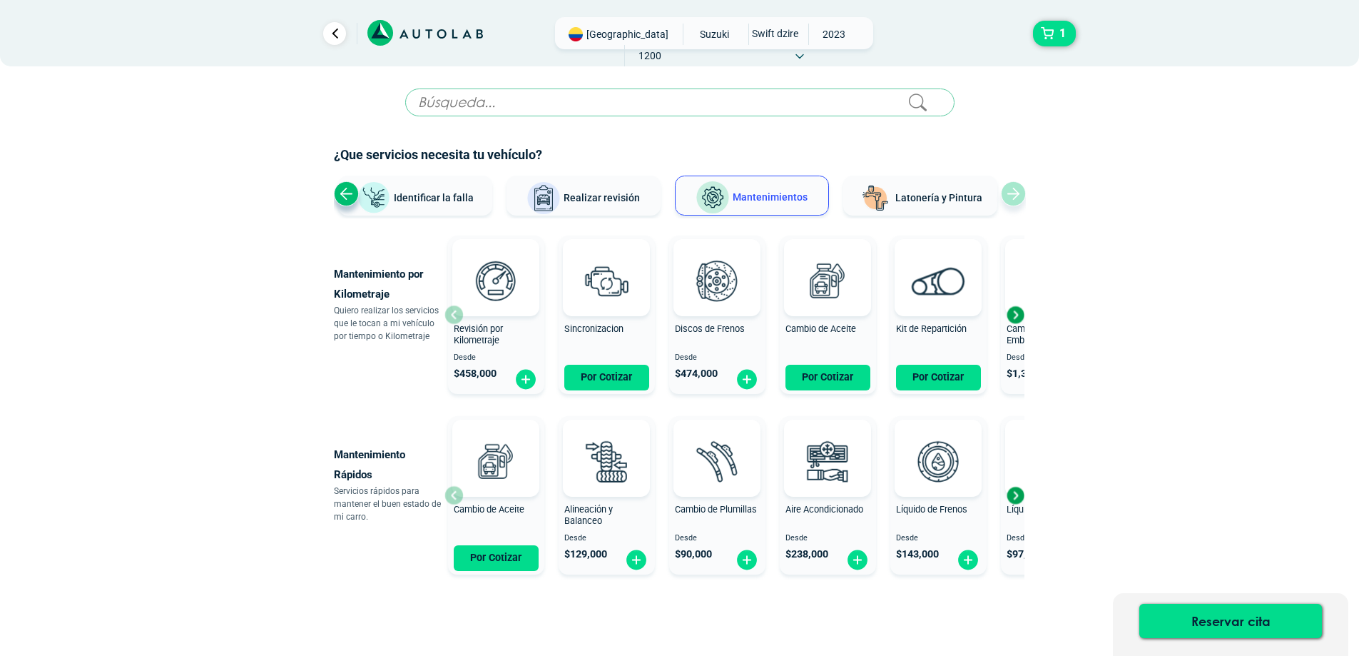
click at [457, 320] on div "Revisión por Kilometraje Desde $ 458,000" at bounding box center [496, 315] width 96 height 152
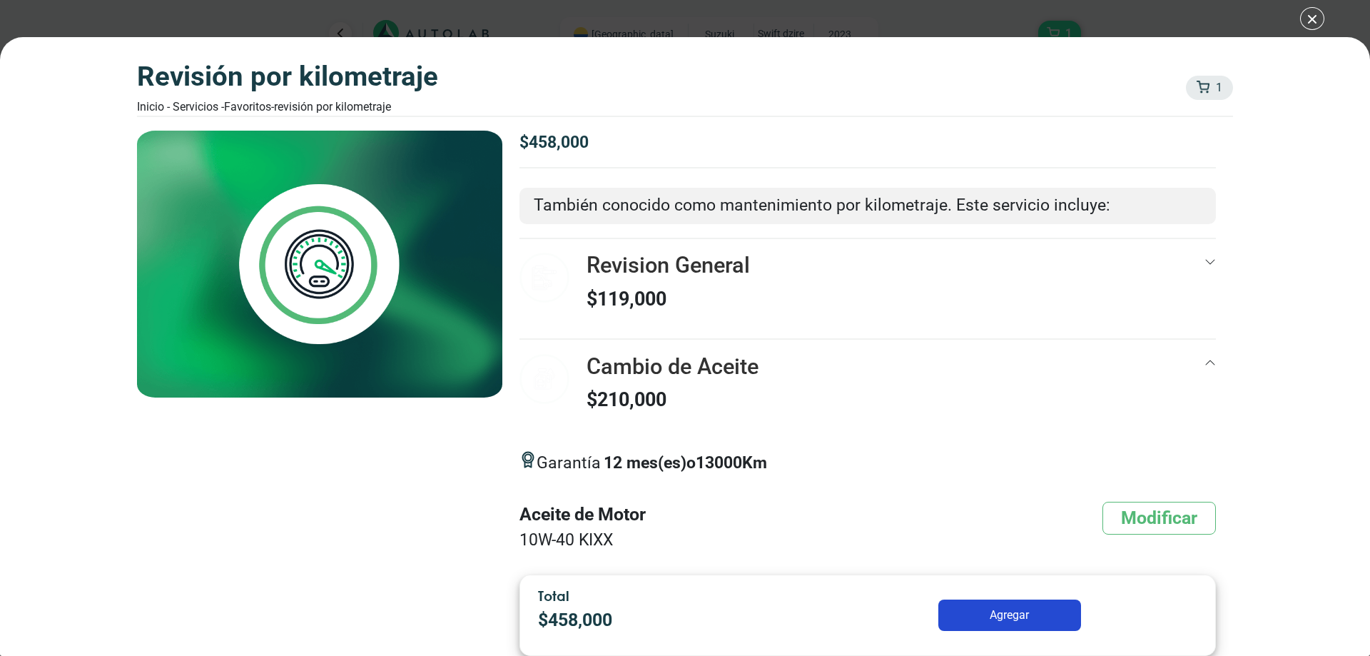
click at [1312, 26] on div "Revisión por Kilometraje Inicio - Servicios - Favoritos - Revisión por Kilometr…" at bounding box center [685, 328] width 1370 height 656
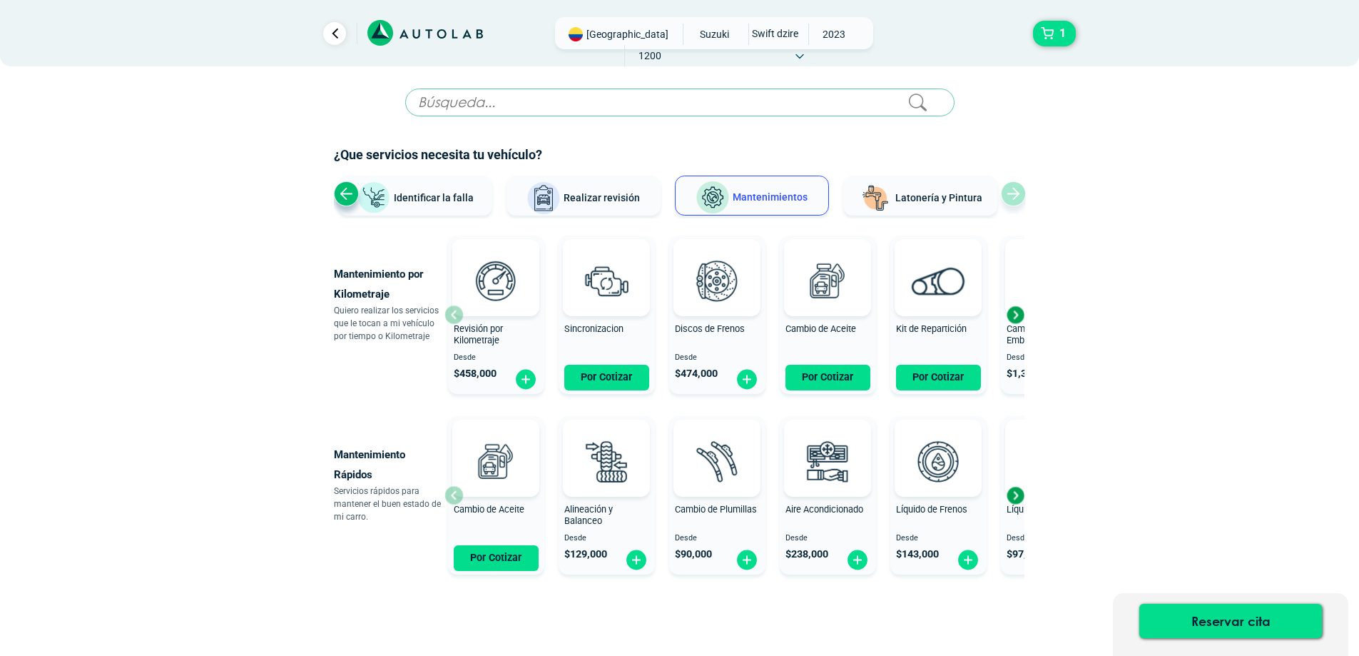
click at [449, 308] on div "Revisión por Kilometraje Desde $ 458,000" at bounding box center [496, 315] width 96 height 152
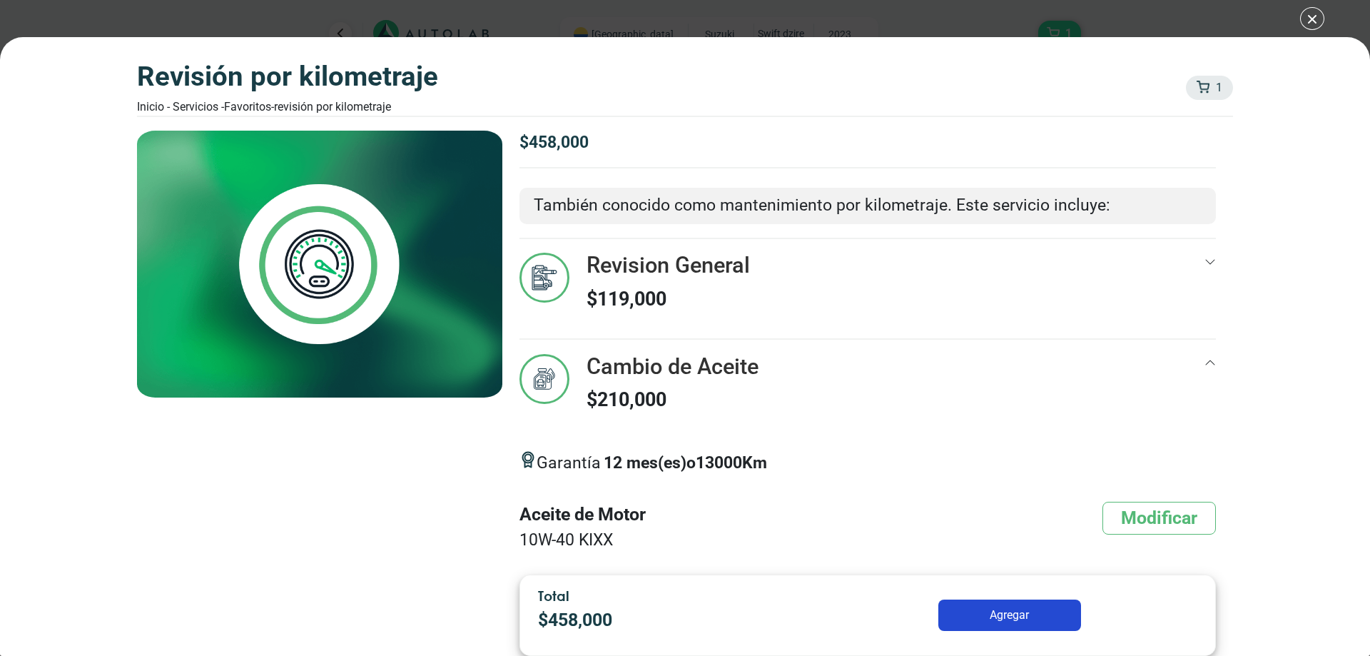
click at [1297, 19] on div "Revisión por Kilometraje Inicio - Servicios - Favoritos - Revisión por Kilometr…" at bounding box center [685, 328] width 1370 height 656
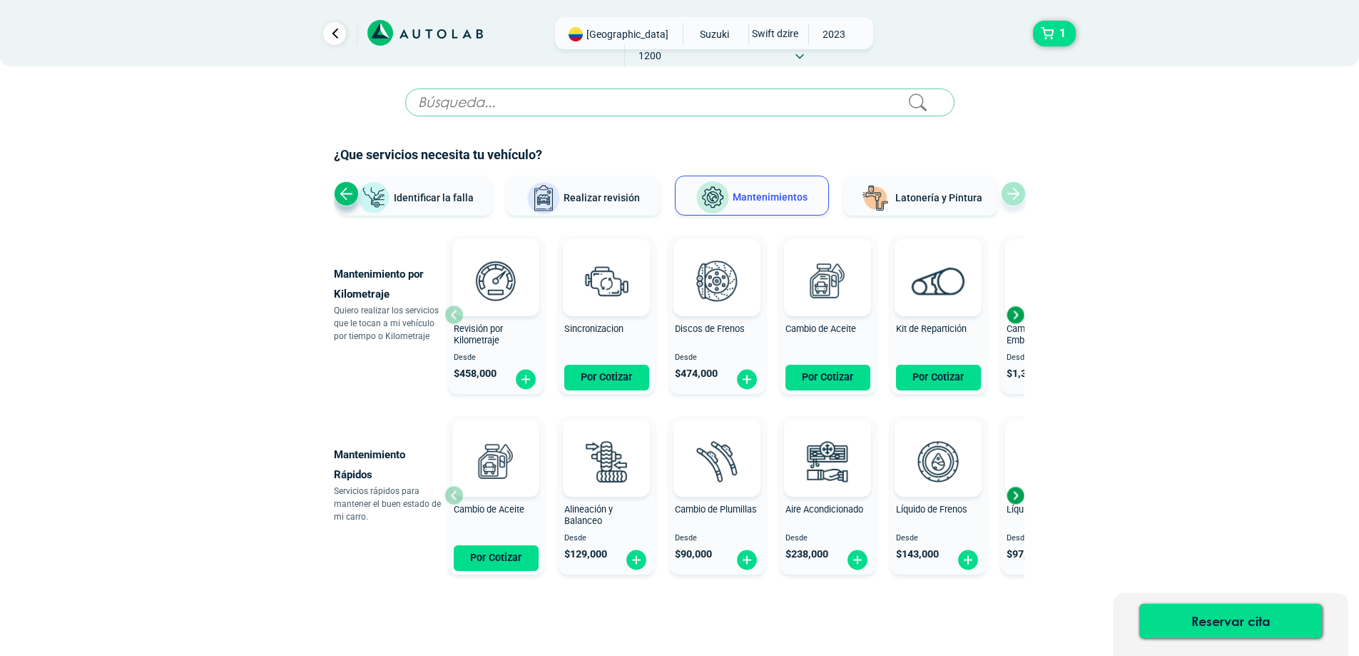
click at [337, 193] on div "Previous slide" at bounding box center [346, 193] width 25 height 25
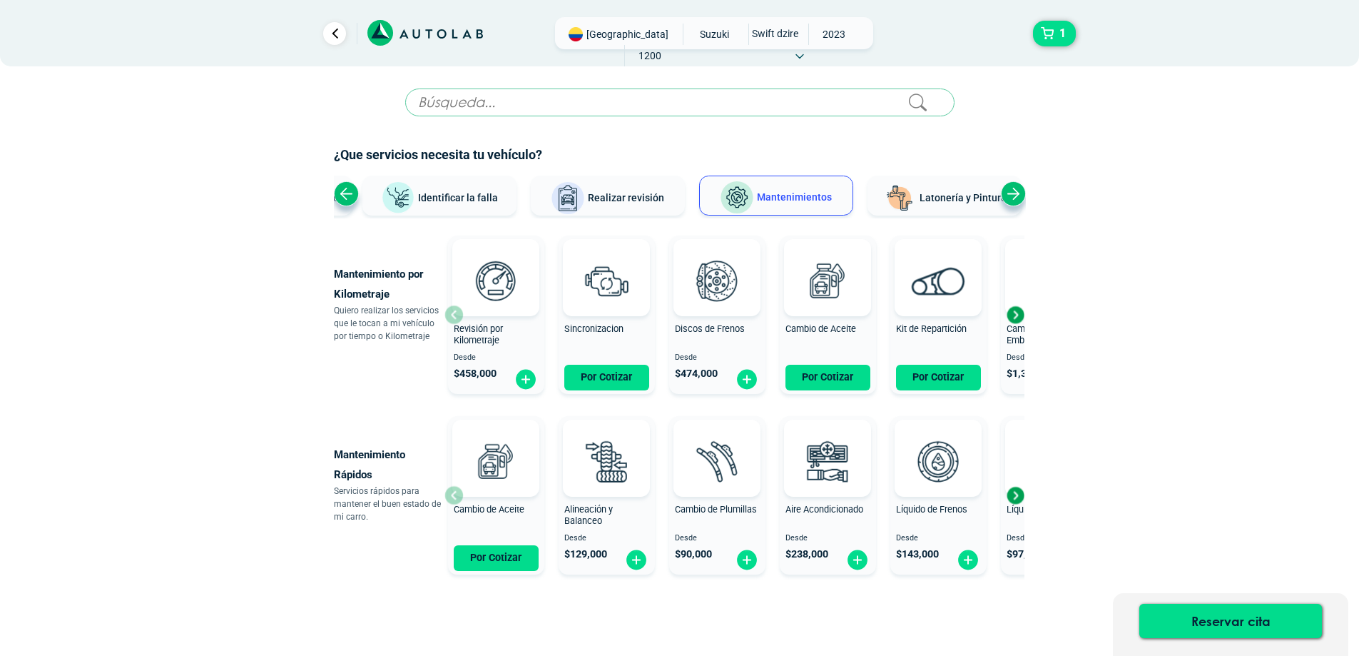
click at [337, 193] on div "Previous slide" at bounding box center [346, 193] width 25 height 25
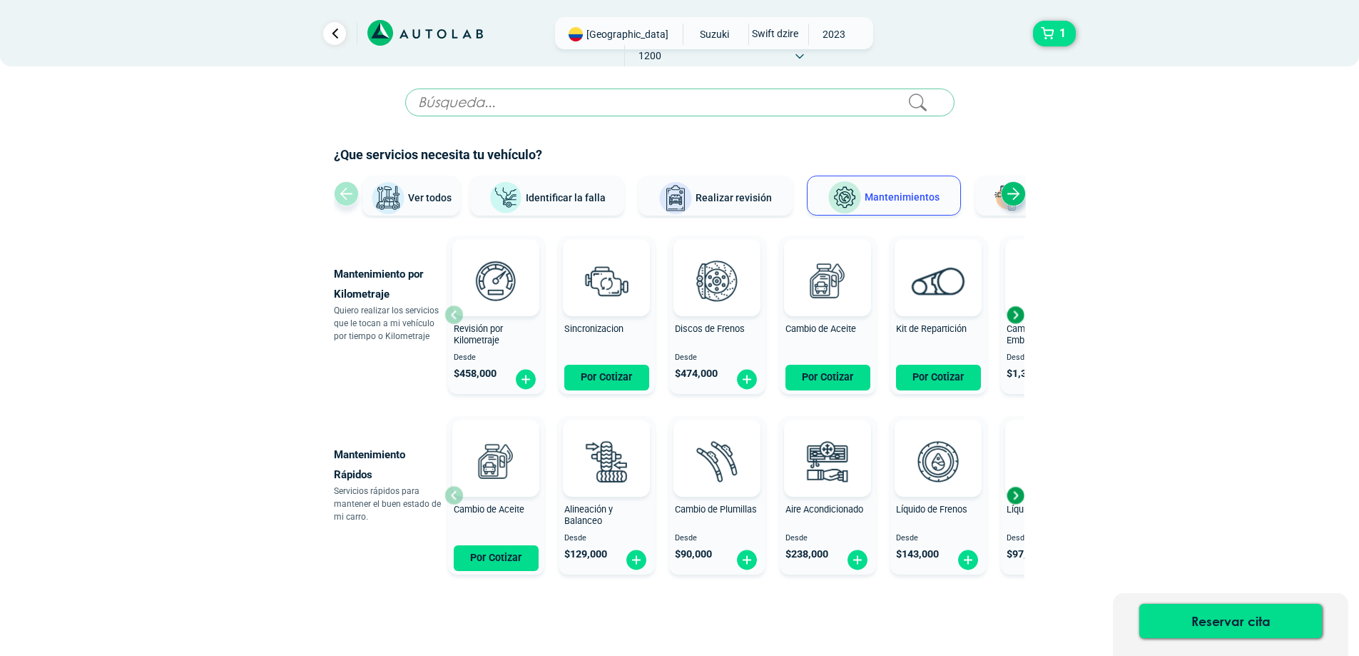
click at [413, 202] on span "Ver todos" at bounding box center [430, 197] width 44 height 11
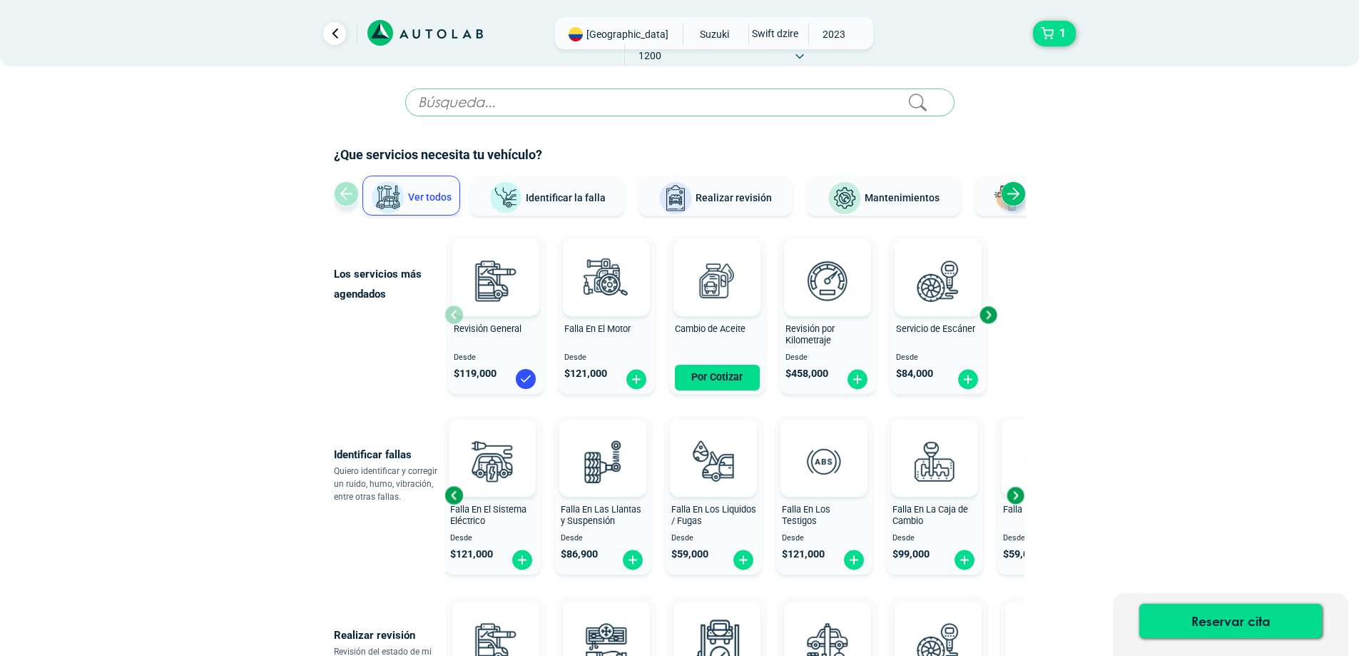
click at [995, 319] on div "Next slide" at bounding box center [987, 314] width 21 height 21
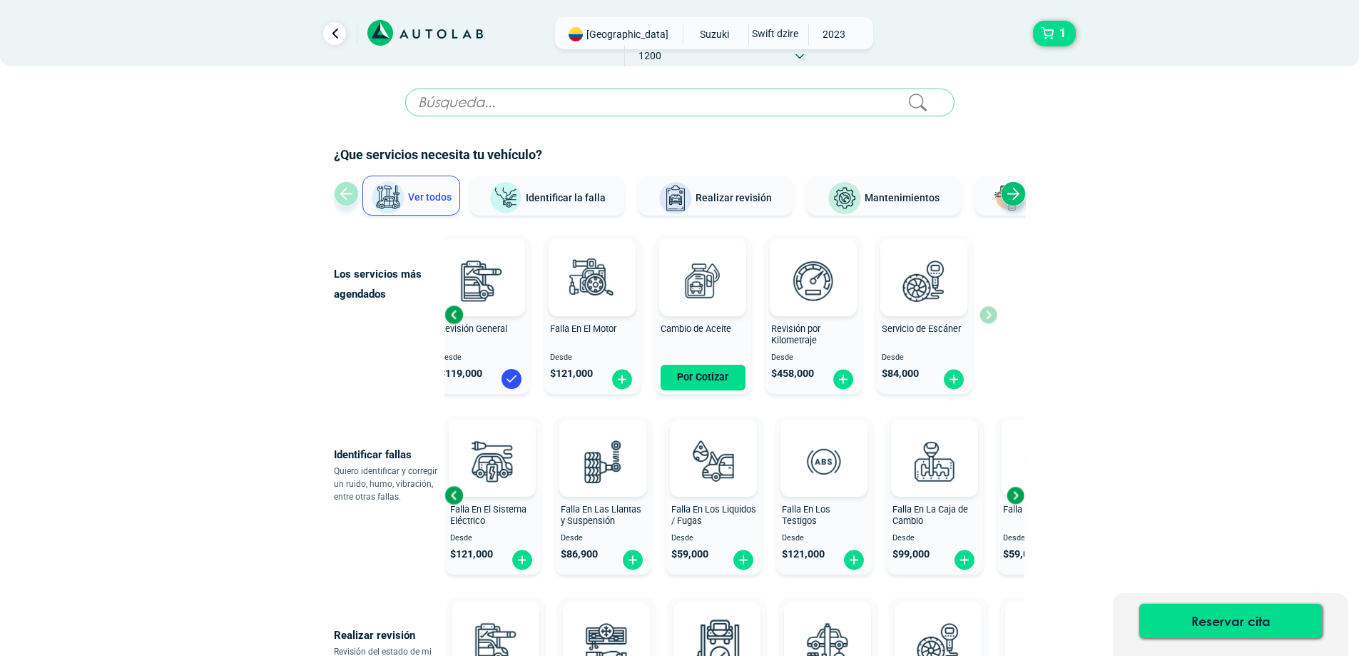
click at [455, 317] on div "Previous slide" at bounding box center [453, 314] width 21 height 21
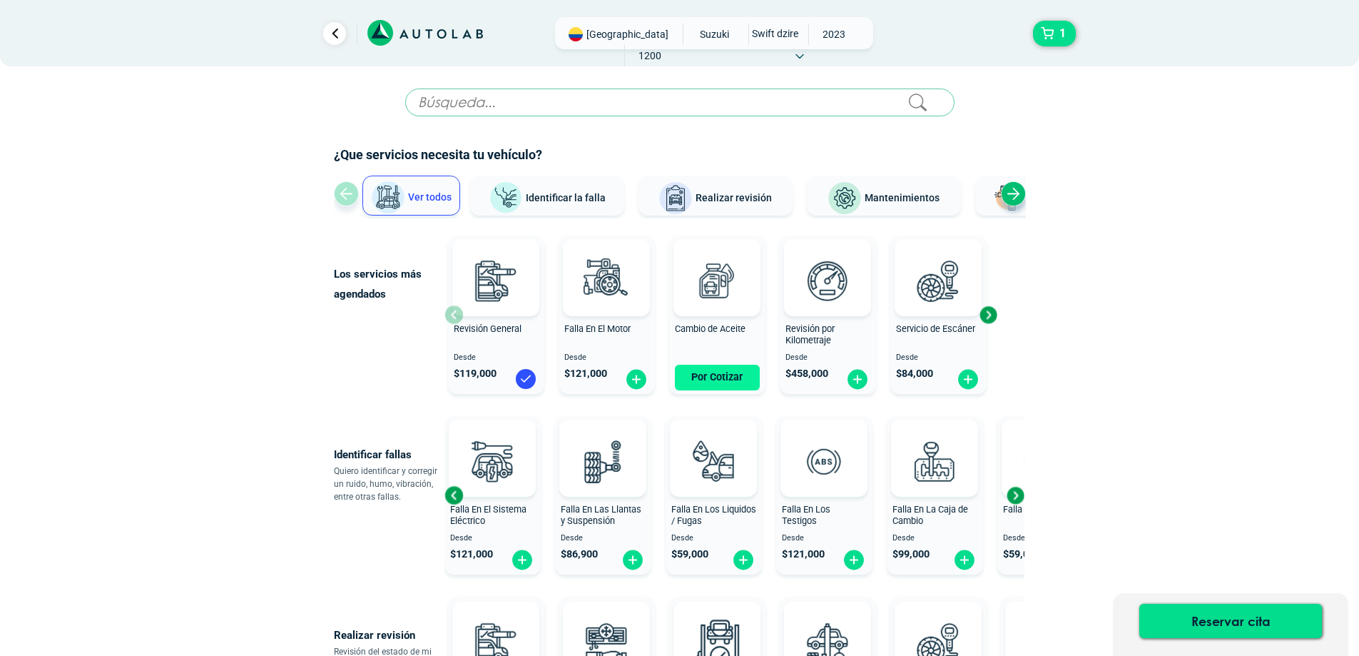
click at [745, 375] on button "Por Cotizar" at bounding box center [717, 378] width 85 height 26
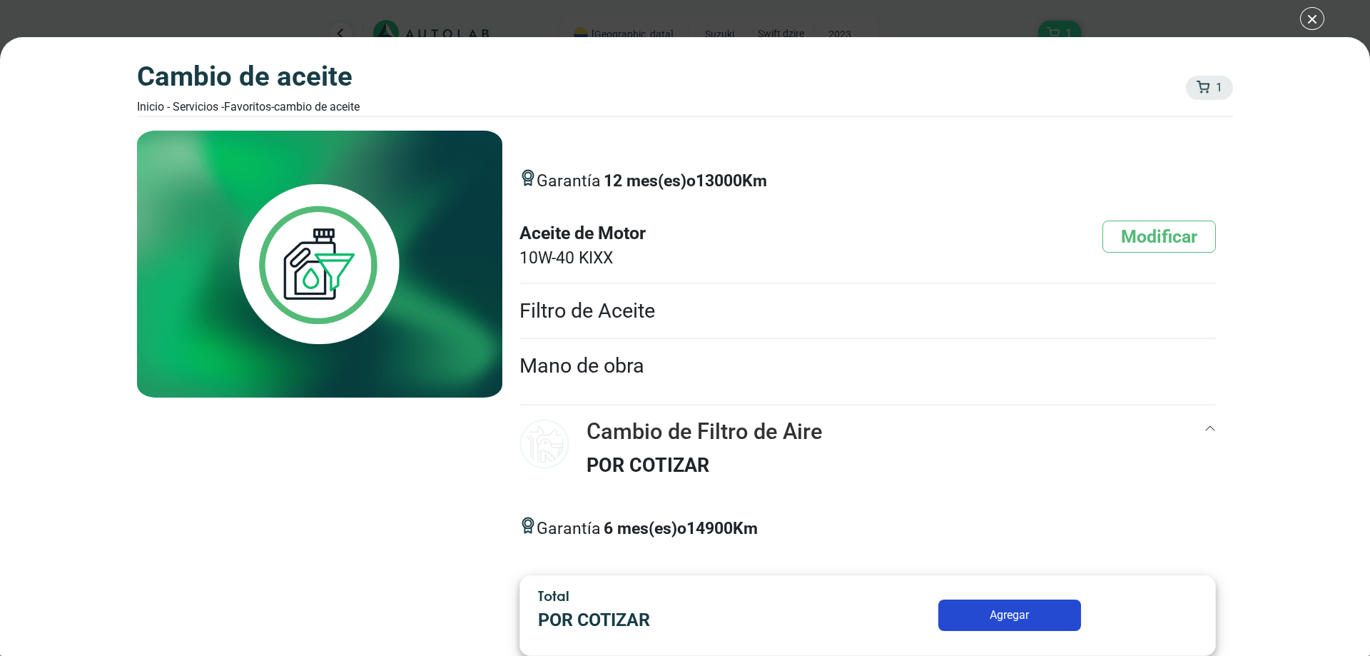
scroll to position [111, 0]
click at [813, 327] on li "Filtro de Aceite" at bounding box center [867, 310] width 696 height 55
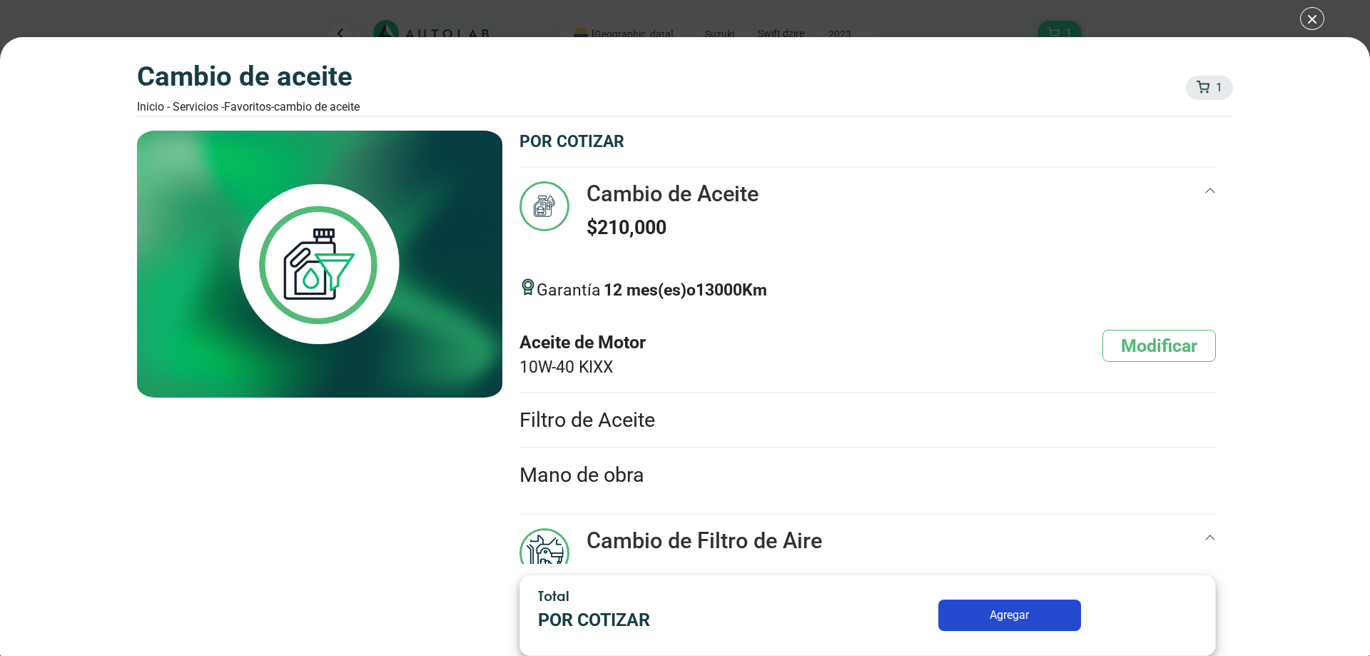
scroll to position [0, 0]
click at [1121, 341] on button "Modificar" at bounding box center [1158, 346] width 113 height 32
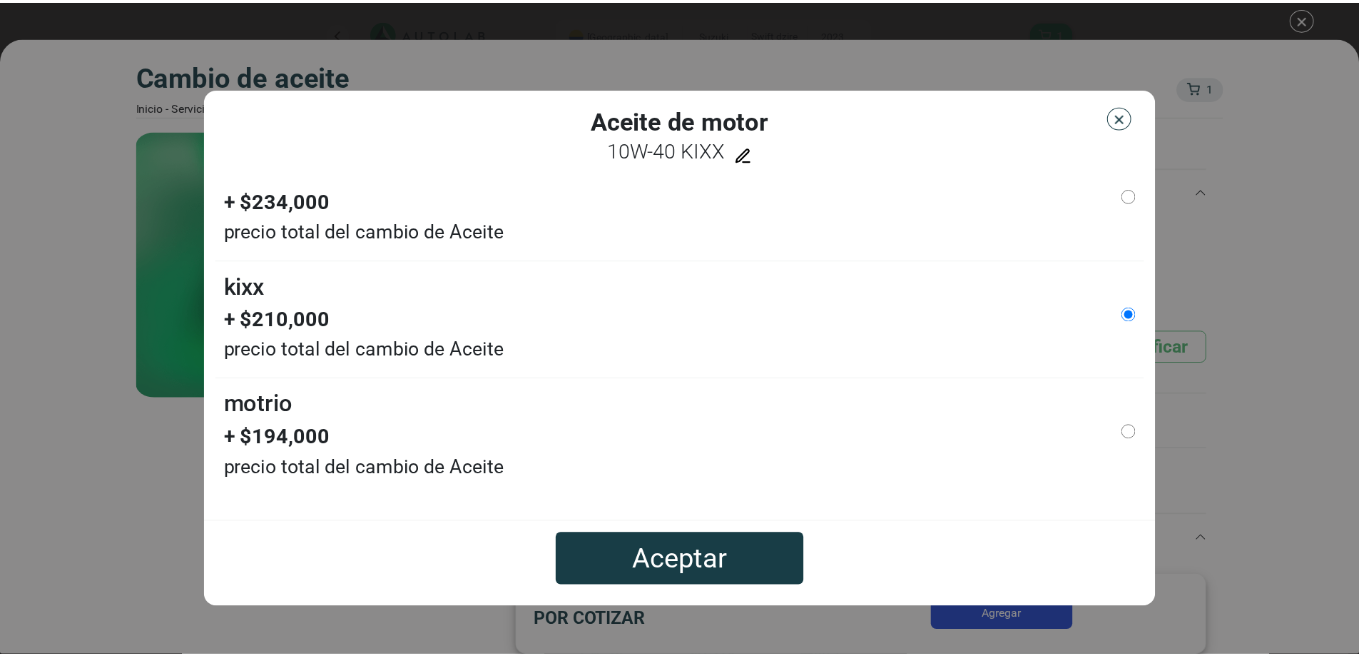
scroll to position [423, 0]
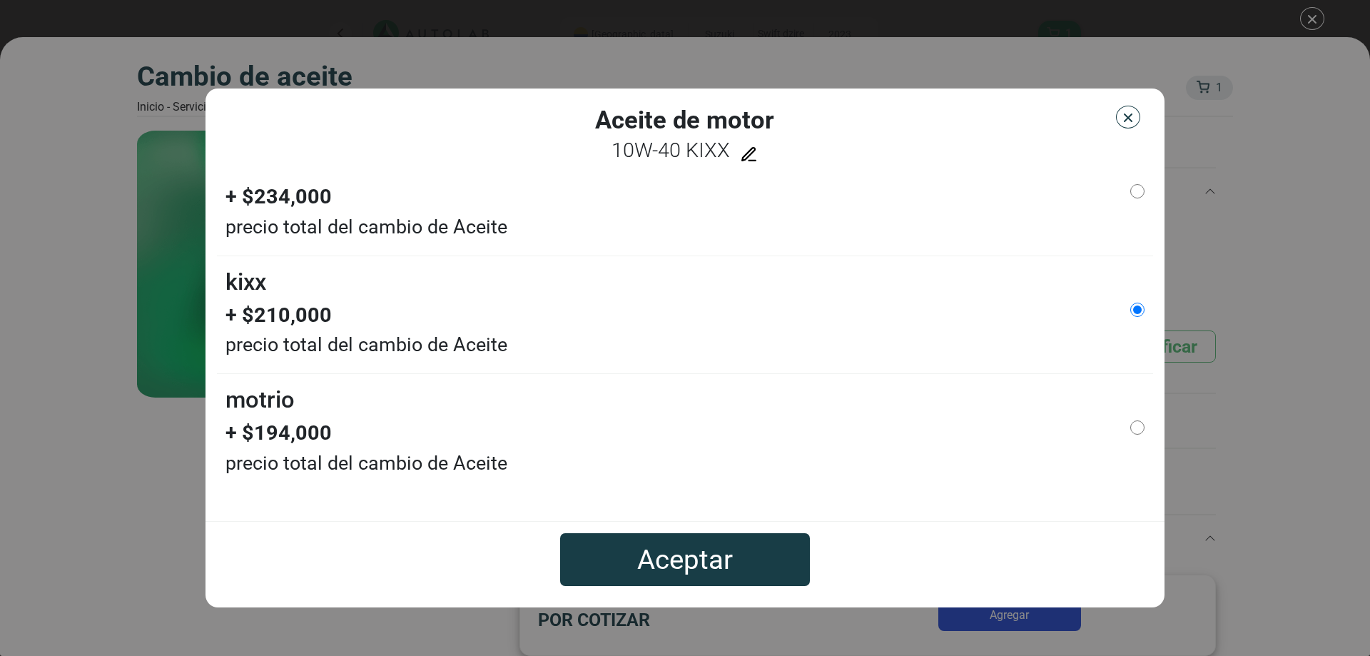
click at [1122, 119] on img "button" at bounding box center [1128, 118] width 14 height 14
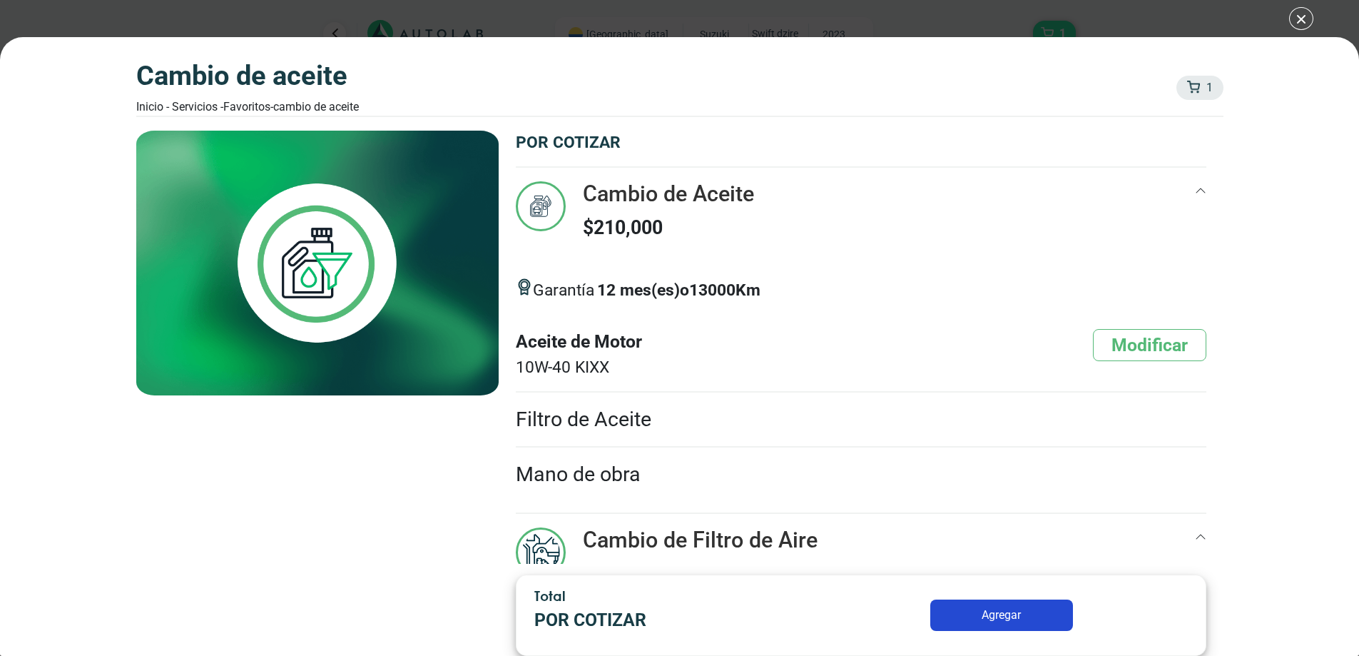
click at [1304, 24] on div "Cambio de Aceite Inicio - Servicios - Favoritos - Cambio de Aceite 1 1 Cambio d…" at bounding box center [679, 328] width 1359 height 656
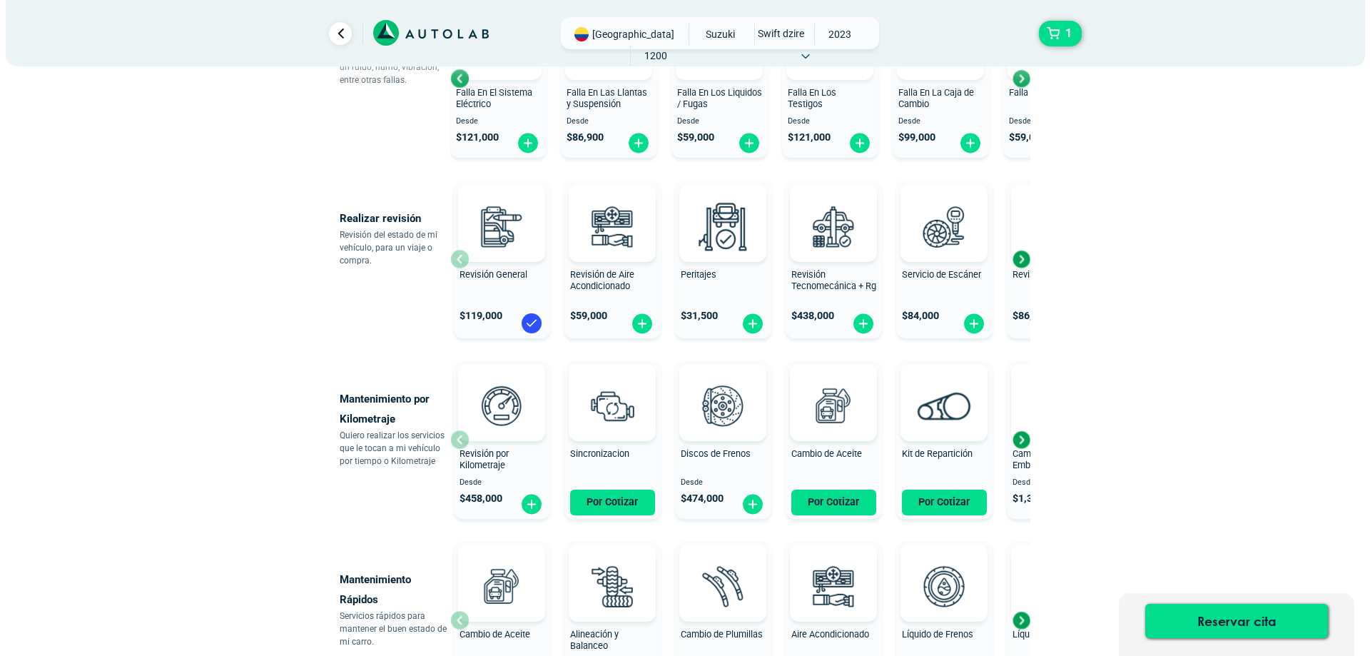
scroll to position [415, 0]
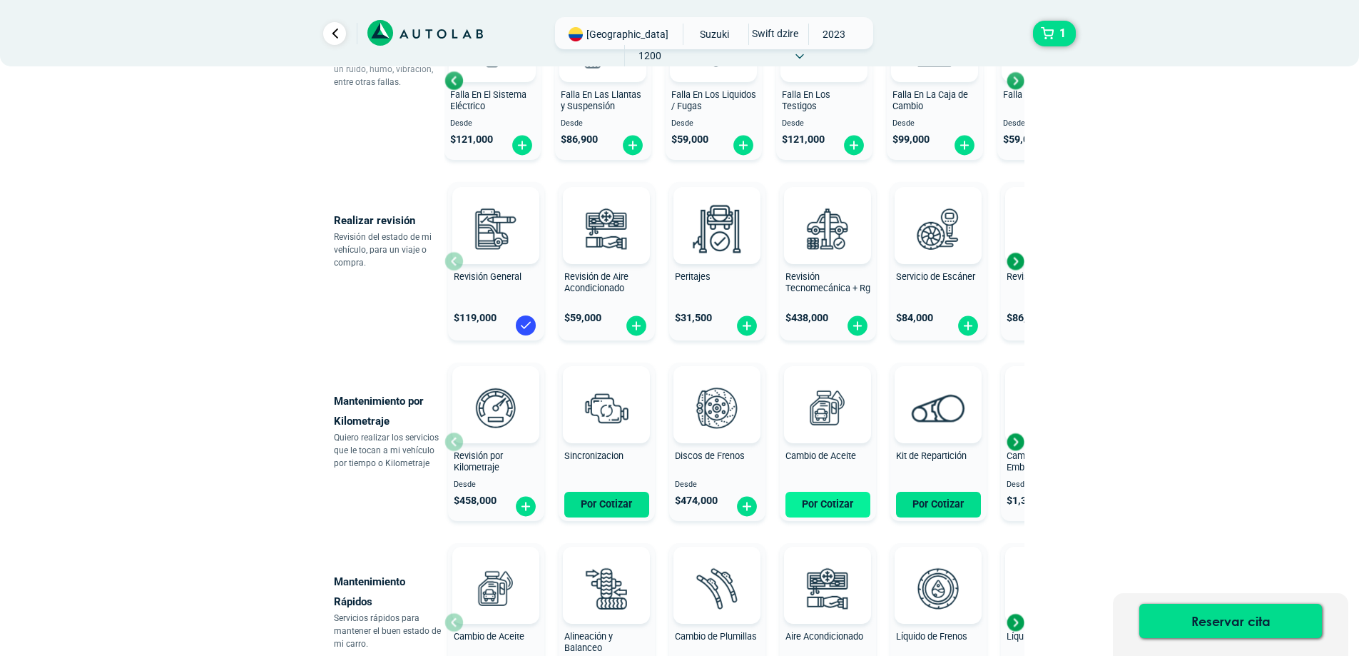
click at [824, 499] on button "Por Cotizar" at bounding box center [828, 505] width 85 height 26
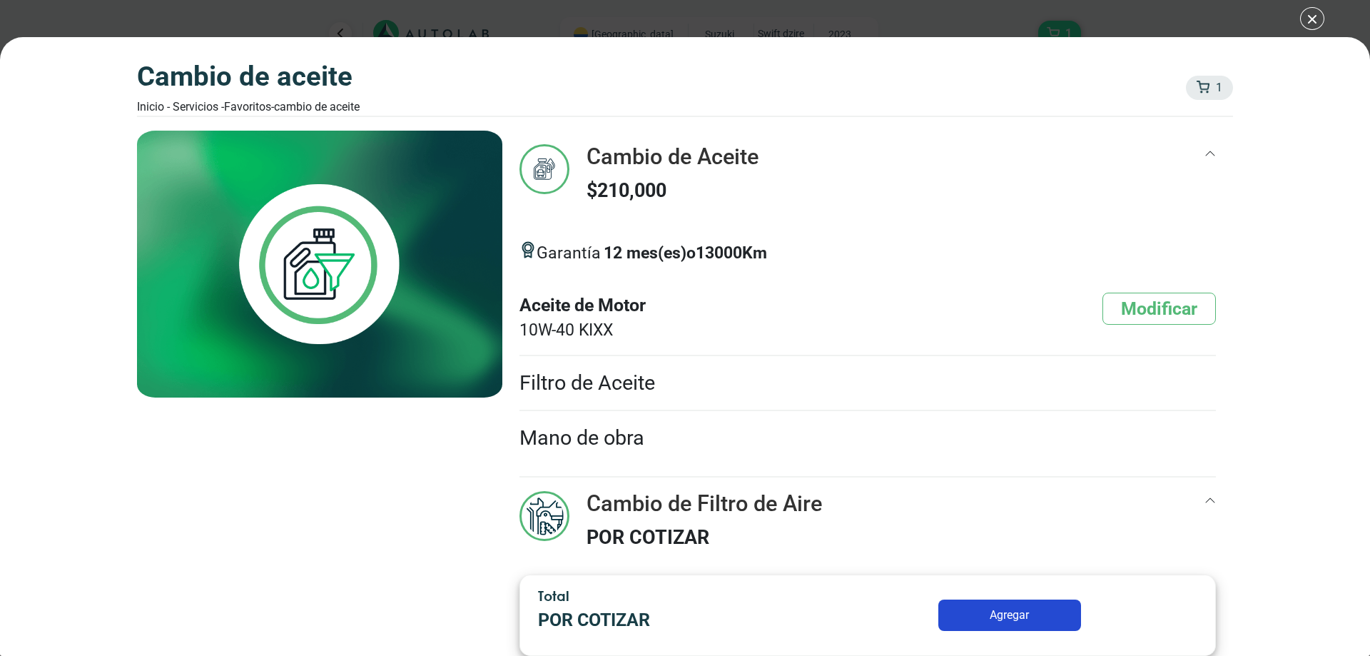
scroll to position [71, 0]
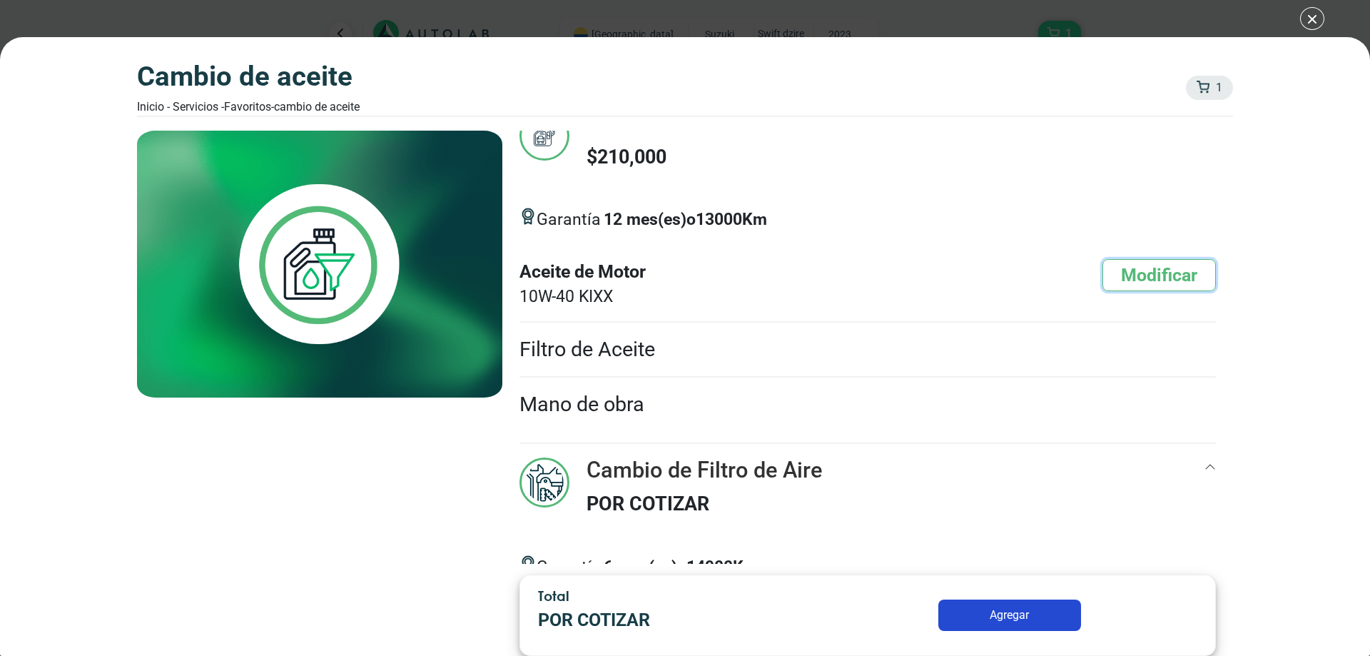
click at [1145, 273] on button "Modificar" at bounding box center [1158, 275] width 113 height 32
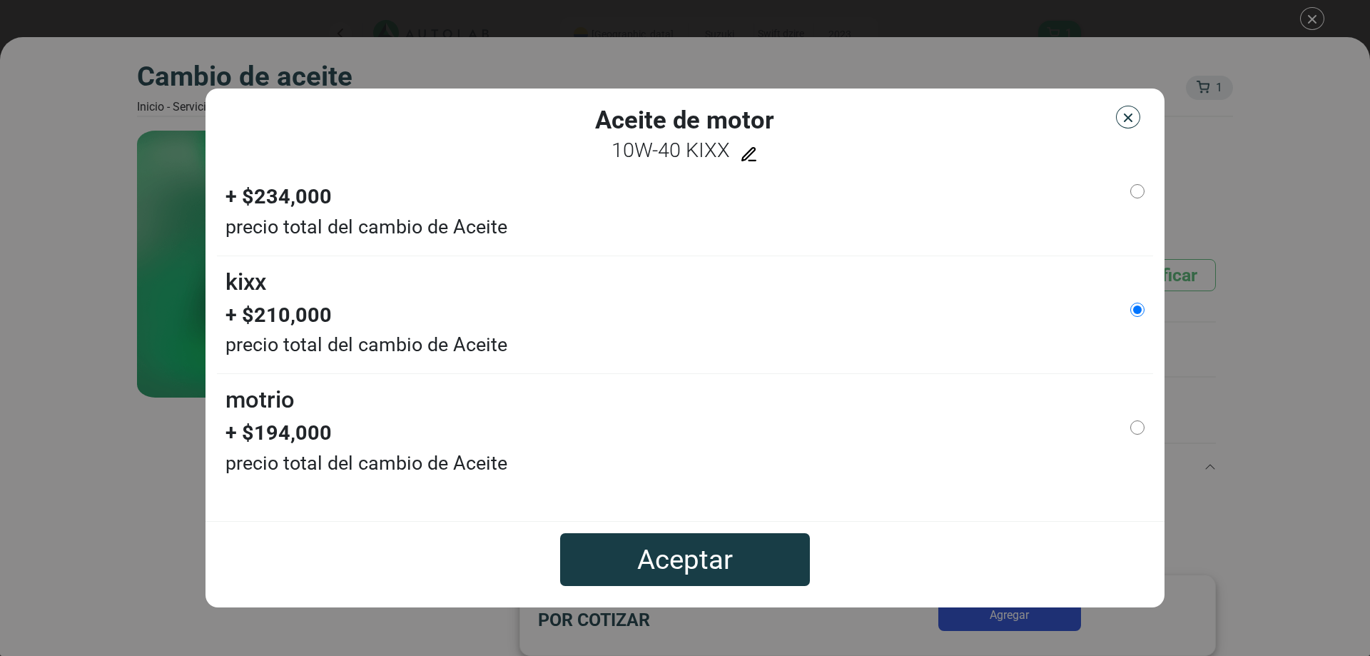
click at [761, 327] on li "KIXX + $ 210,000 precio total del cambio de Aceite" at bounding box center [685, 314] width 936 height 118
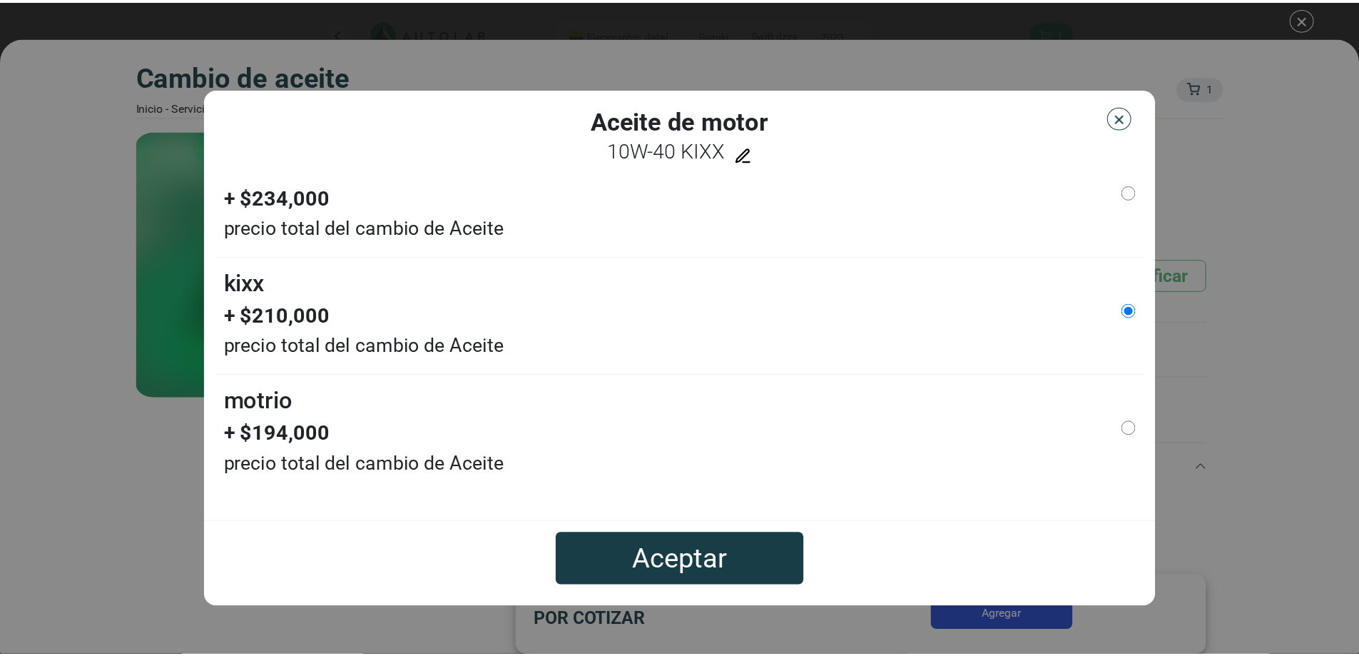
scroll to position [423, 0]
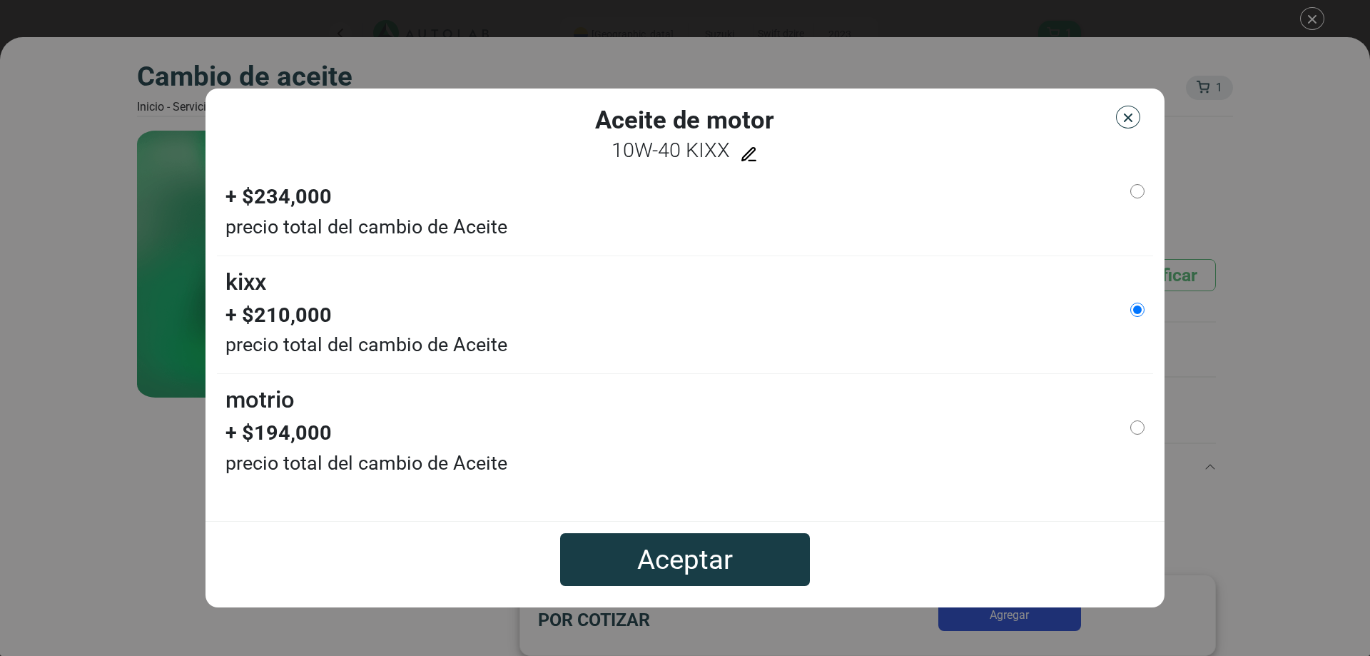
click at [1109, 121] on div at bounding box center [1075, 136] width 156 height 61
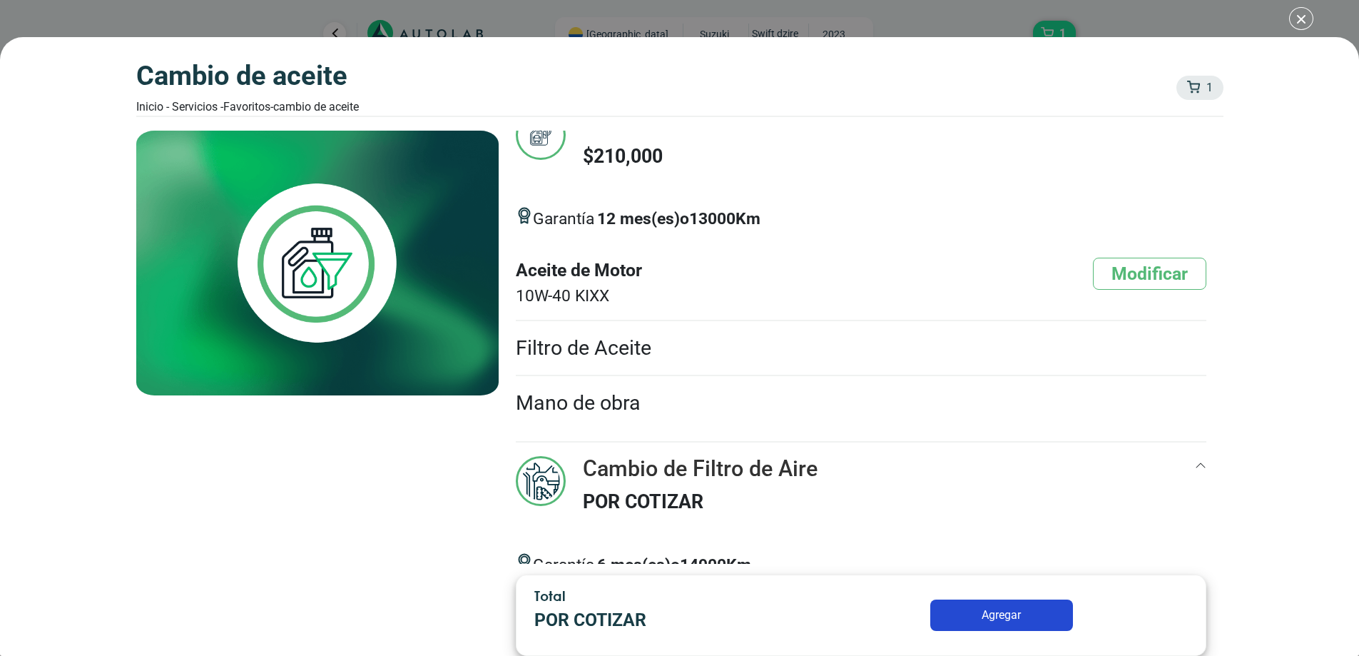
scroll to position [700, 0]
click at [1308, 16] on div "Cambio de Aceite Inicio - Servicios - Favoritos - Cambio de Aceite 1 1 Cambio d…" at bounding box center [679, 328] width 1359 height 656
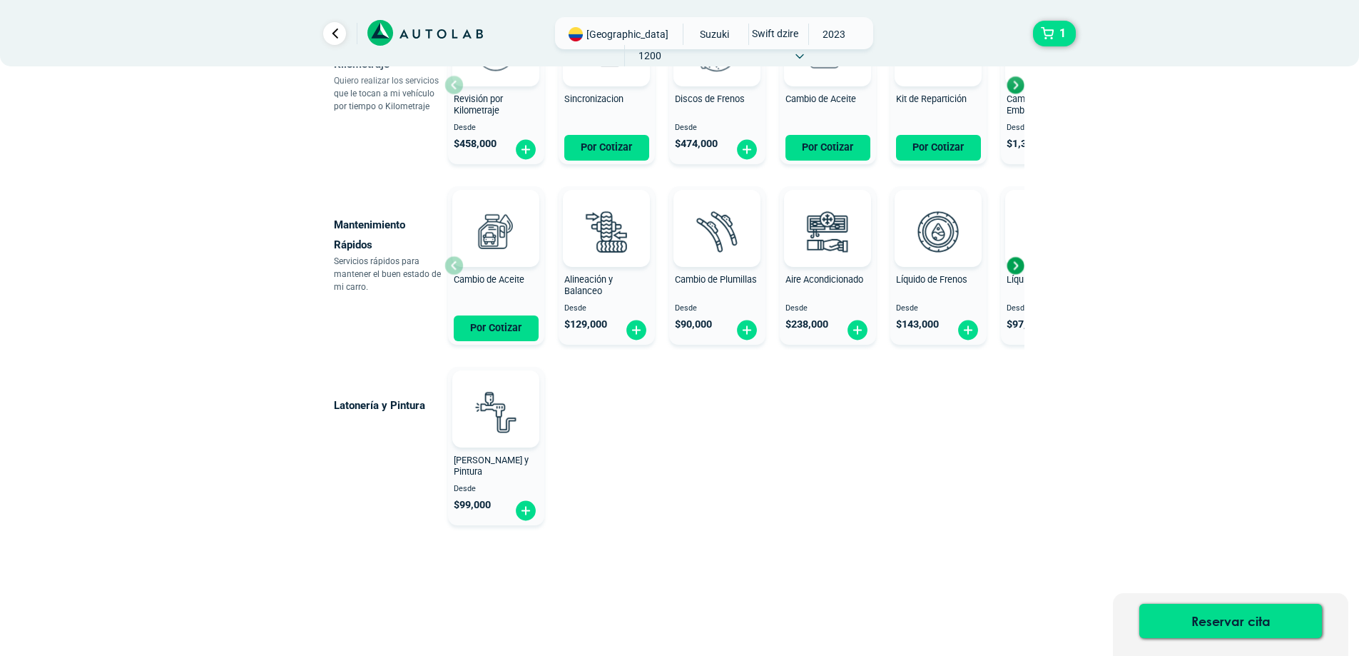
scroll to position [629, 0]
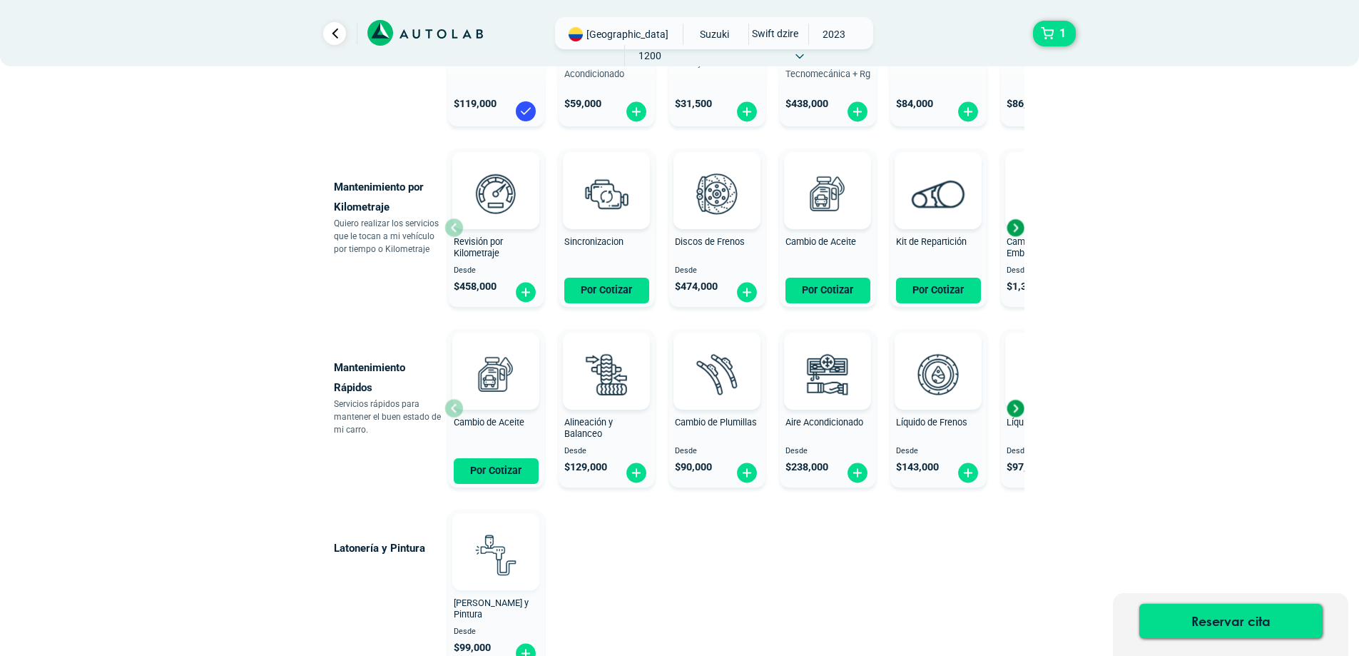
click at [482, 561] on img at bounding box center [495, 554] width 63 height 63
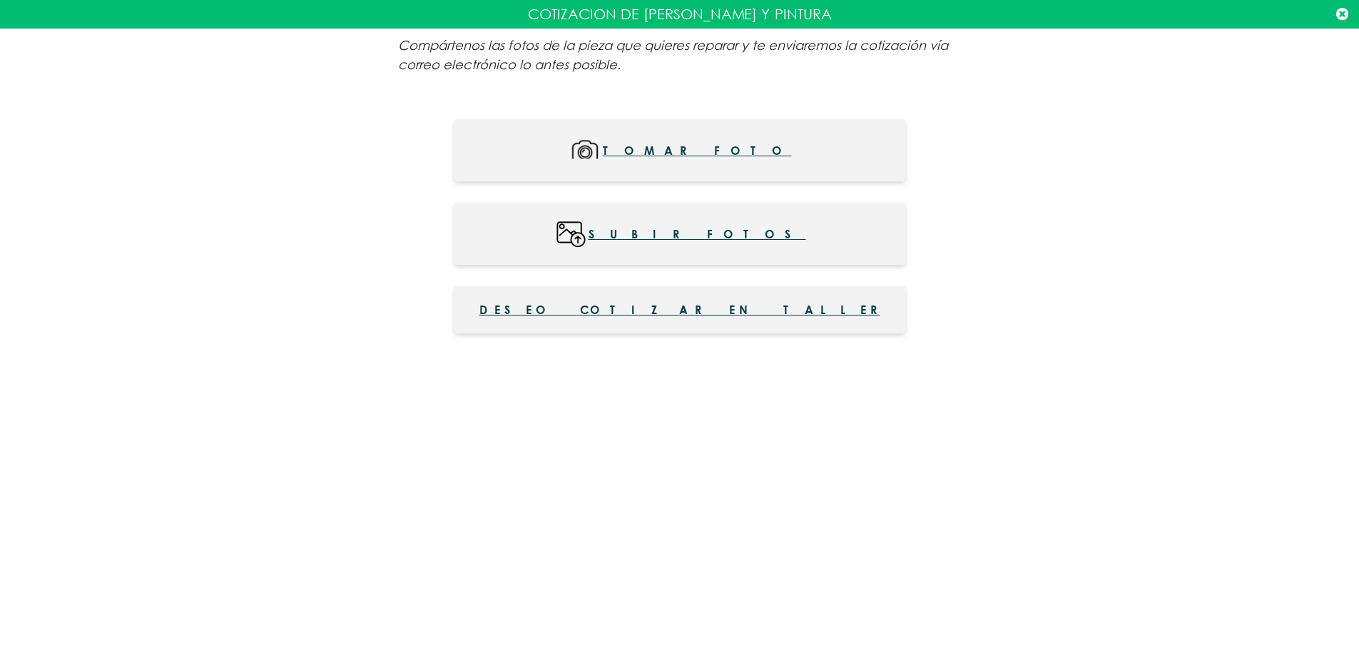
click at [624, 309] on span "Deseo cotizar en taller" at bounding box center [679, 309] width 401 height 17
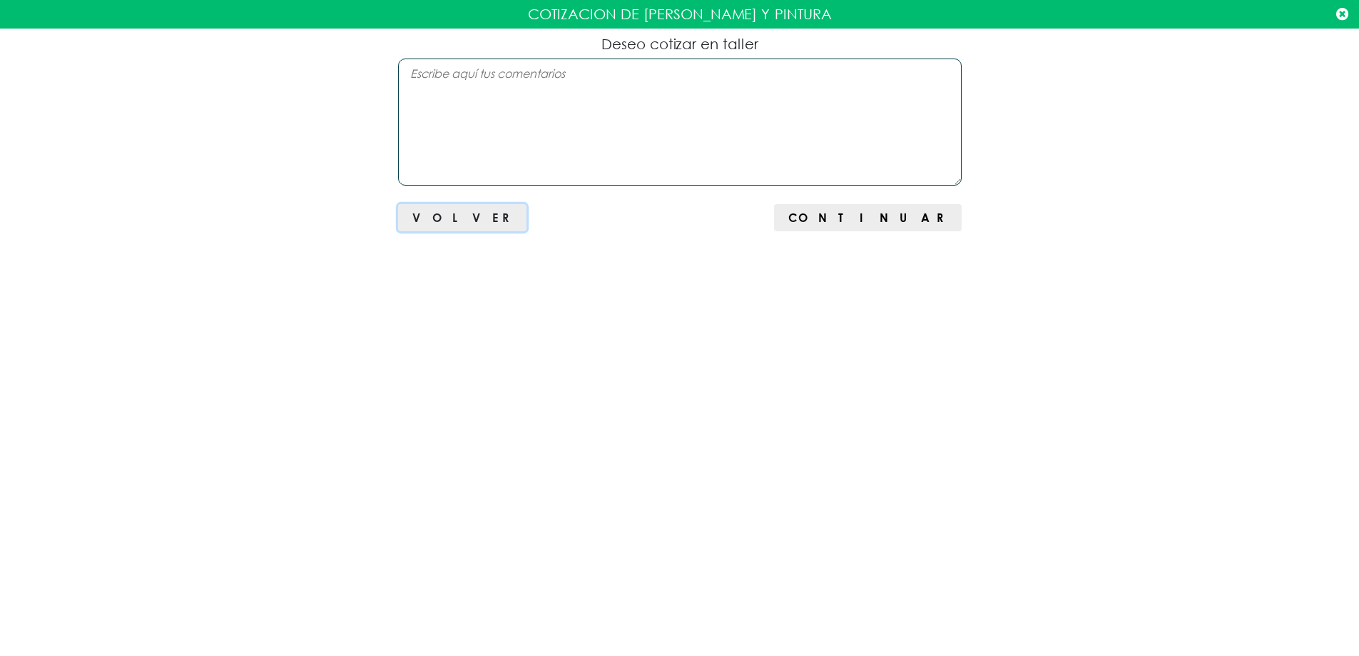
click at [442, 217] on span "Volver" at bounding box center [462, 217] width 100 height 14
